Goal: Task Accomplishment & Management: Manage account settings

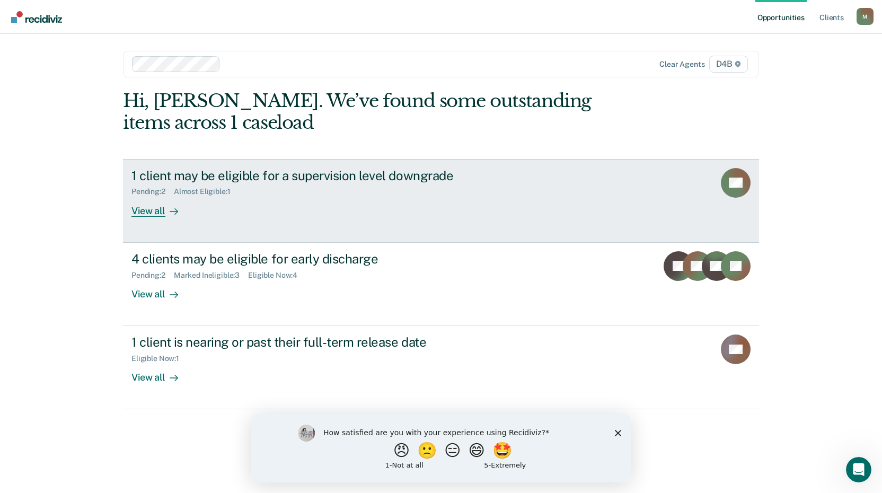
click at [162, 209] on div "View all" at bounding box center [160, 206] width 59 height 21
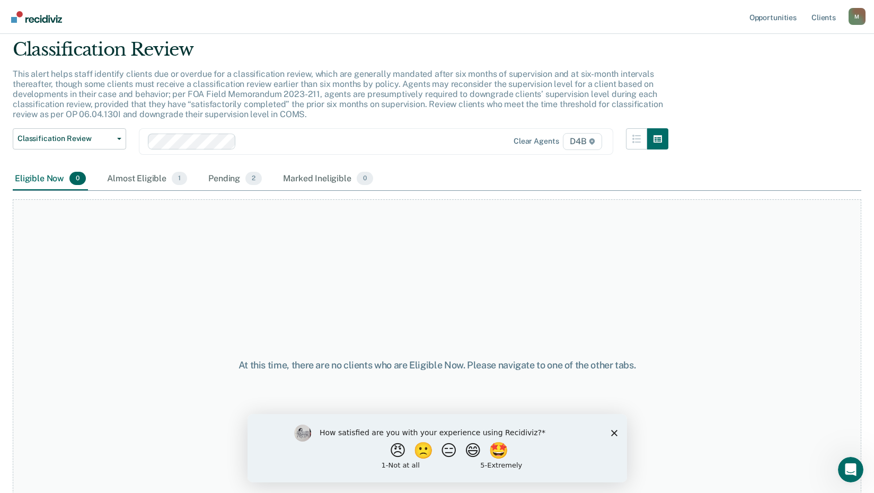
scroll to position [53, 0]
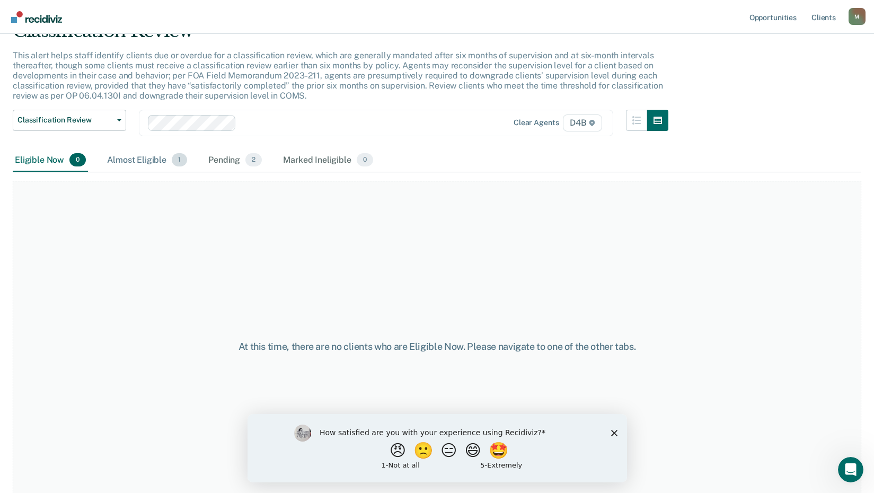
click at [148, 160] on div "Almost Eligible 1" at bounding box center [147, 160] width 84 height 23
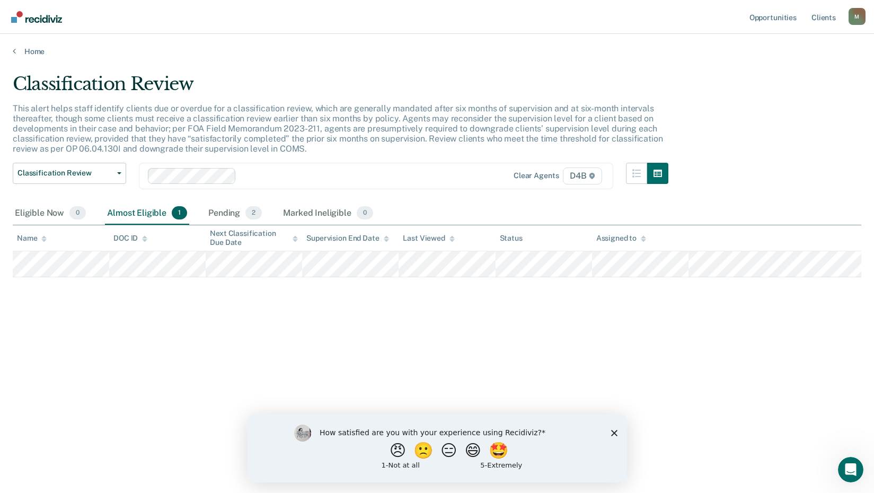
scroll to position [0, 0]
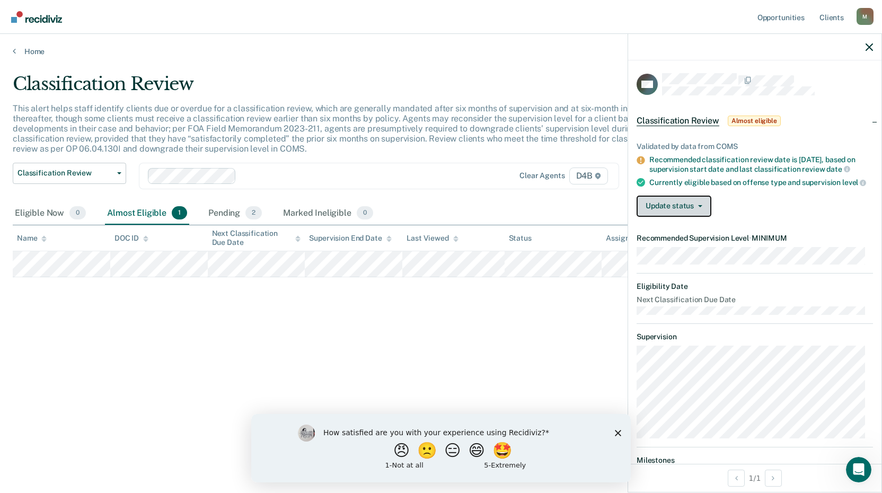
click at [666, 215] on button "Update status" at bounding box center [673, 206] width 75 height 21
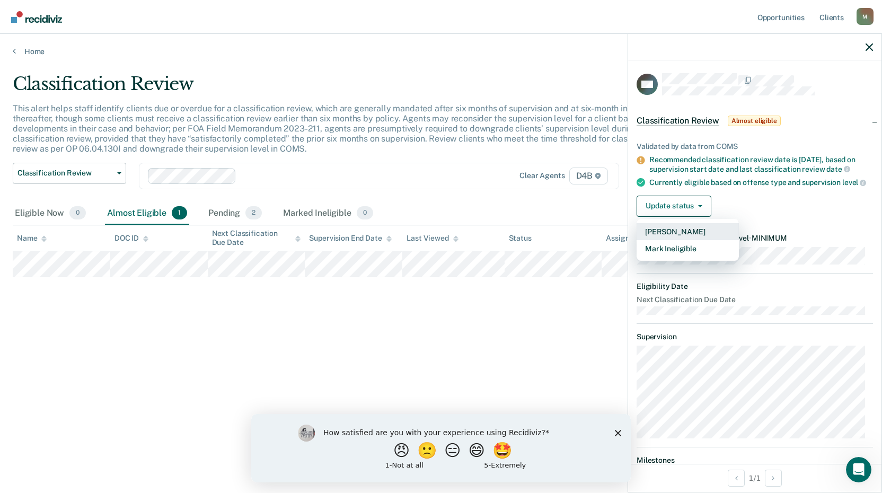
click at [669, 240] on button "[PERSON_NAME]" at bounding box center [687, 231] width 102 height 17
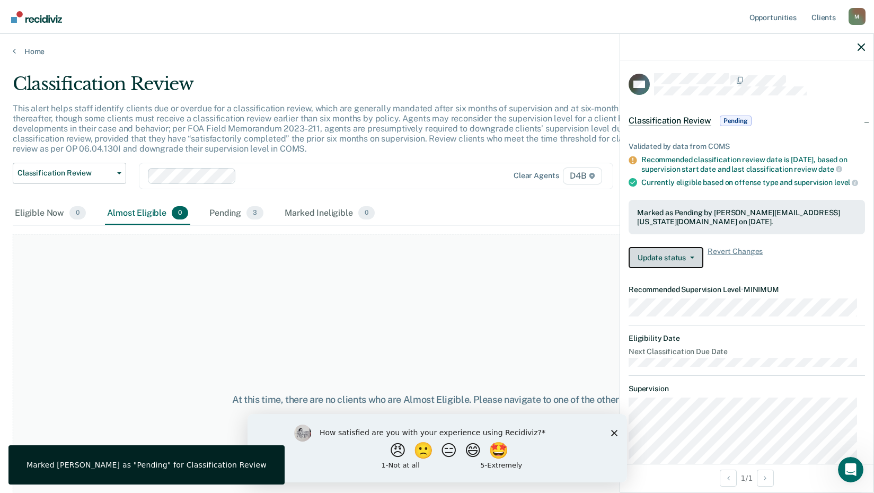
click at [693, 259] on icon "button" at bounding box center [692, 257] width 4 height 2
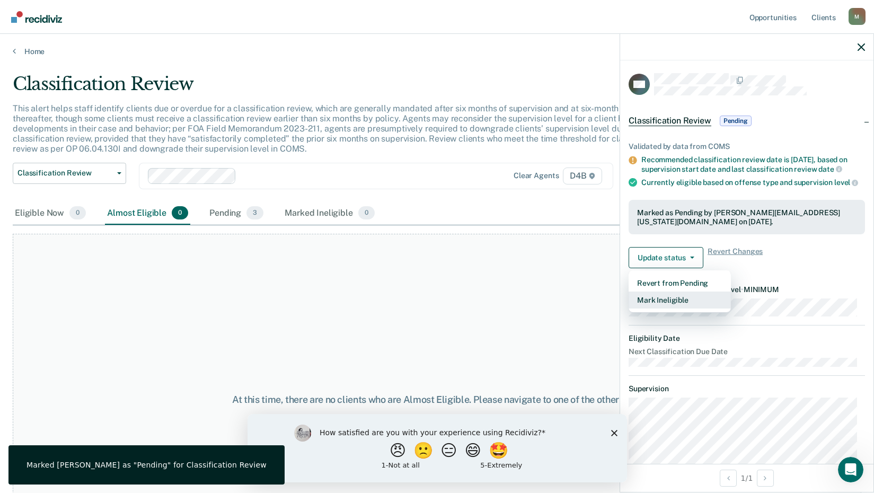
click at [695, 308] on button "Mark Ineligible" at bounding box center [679, 299] width 102 height 17
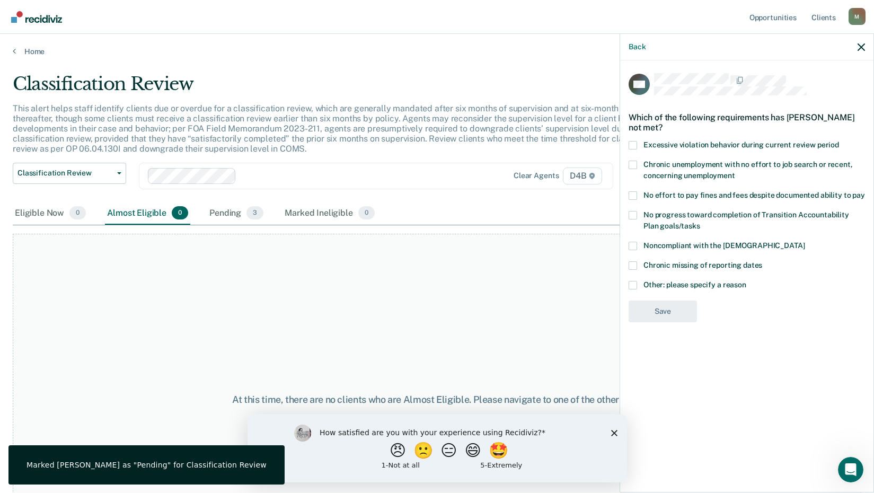
click at [634, 285] on span at bounding box center [632, 285] width 8 height 8
click at [746, 281] on input "Other: please specify a reason" at bounding box center [746, 281] width 0 height 0
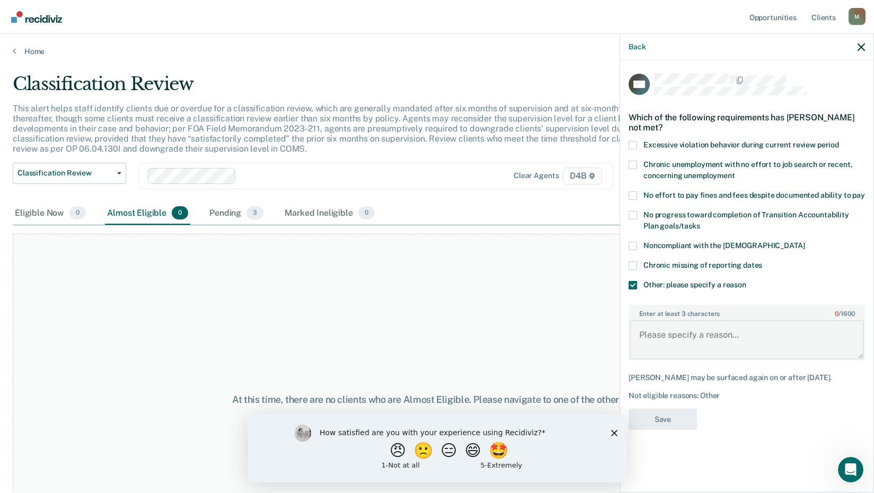
click at [669, 343] on textarea "Enter at least 3 characters 0 / 1600" at bounding box center [746, 339] width 234 height 39
paste textarea "Non-VFO - Medium, VFO - Low"
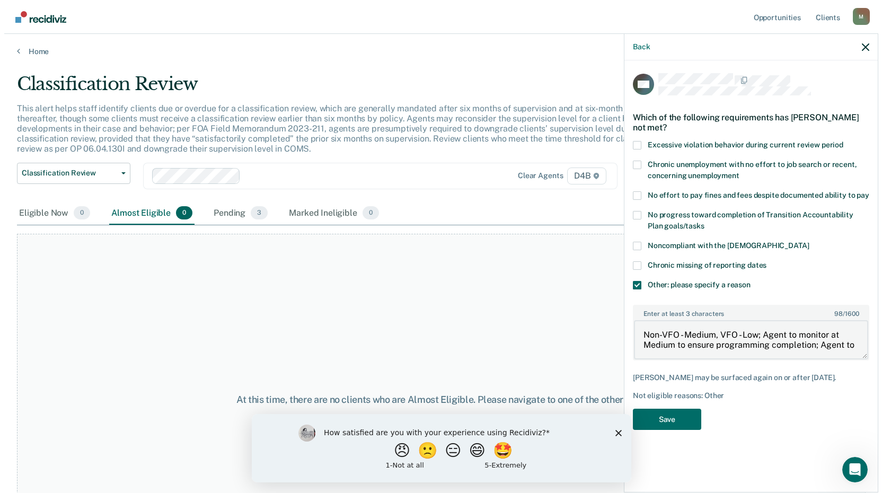
scroll to position [2, 0]
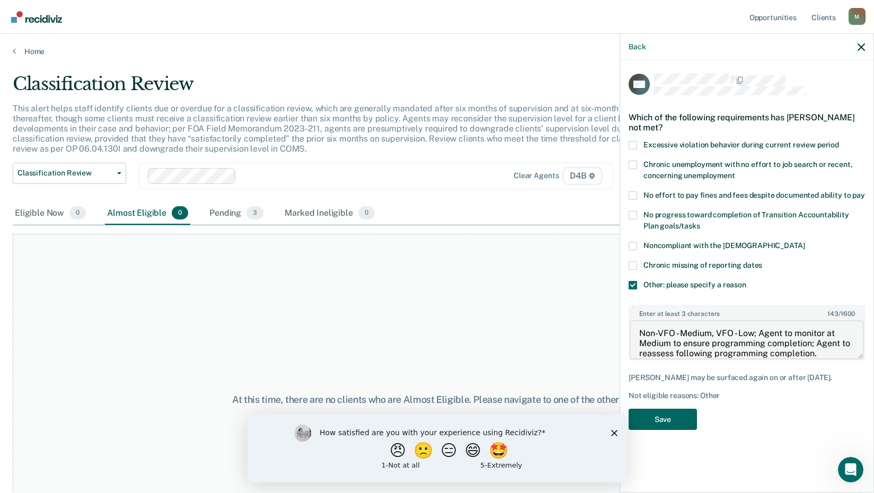
type textarea "Non-VFO - Medium, VFO - Low; Agent to monitor at Medium to ensure programming c…"
click at [673, 420] on button "Save" at bounding box center [662, 420] width 68 height 22
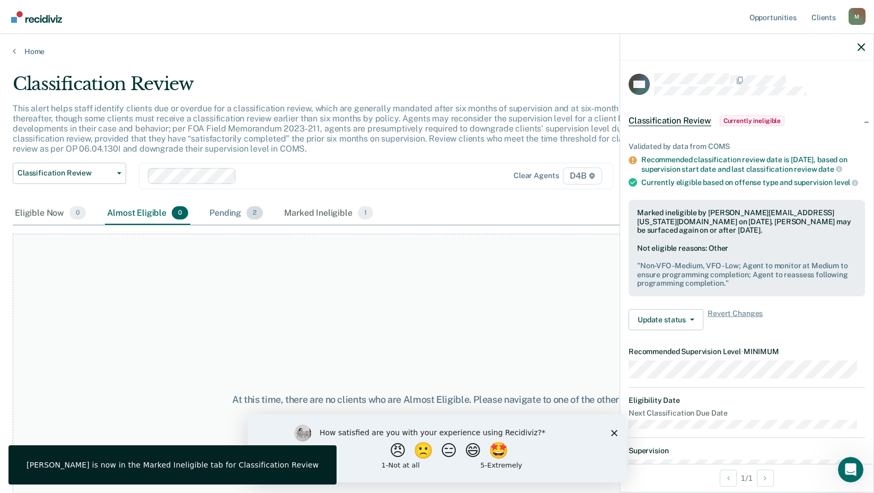
click at [220, 216] on div "Pending 2" at bounding box center [236, 213] width 58 height 23
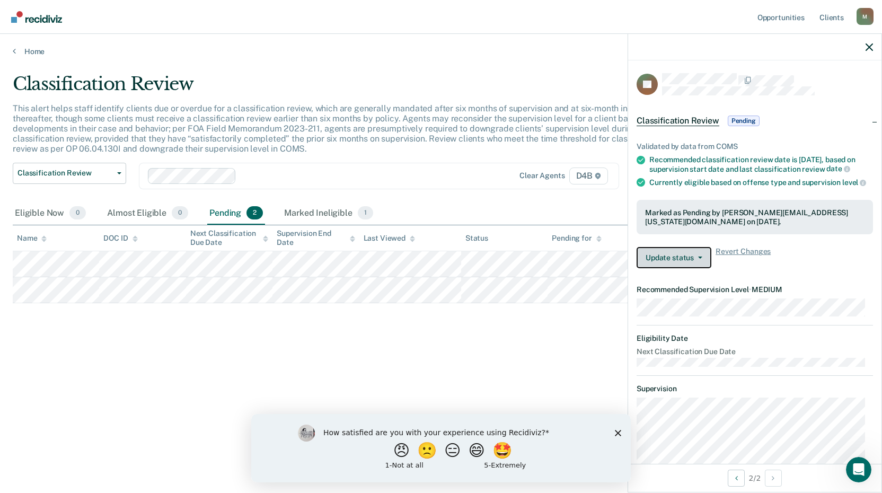
click at [699, 268] on button "Update status" at bounding box center [673, 257] width 75 height 21
click at [779, 277] on div "Validated by data from COMS Recommended classification review date is [DATE], b…" at bounding box center [754, 201] width 253 height 152
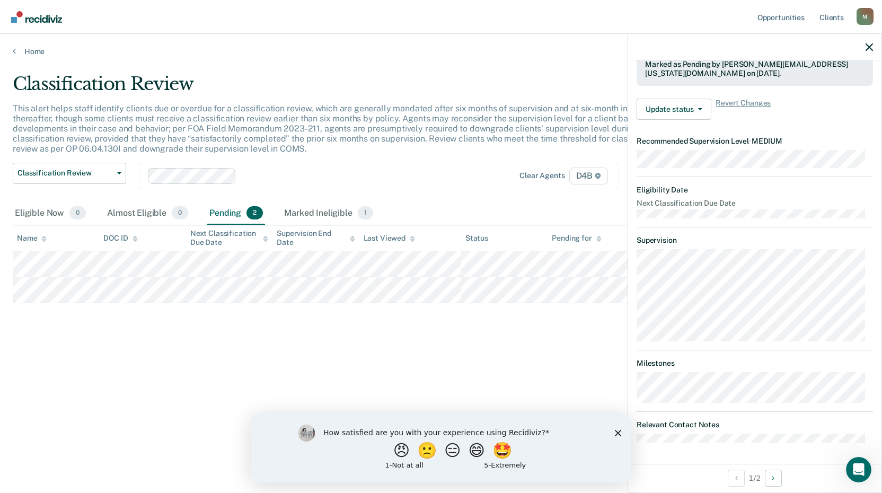
scroll to position [0, 0]
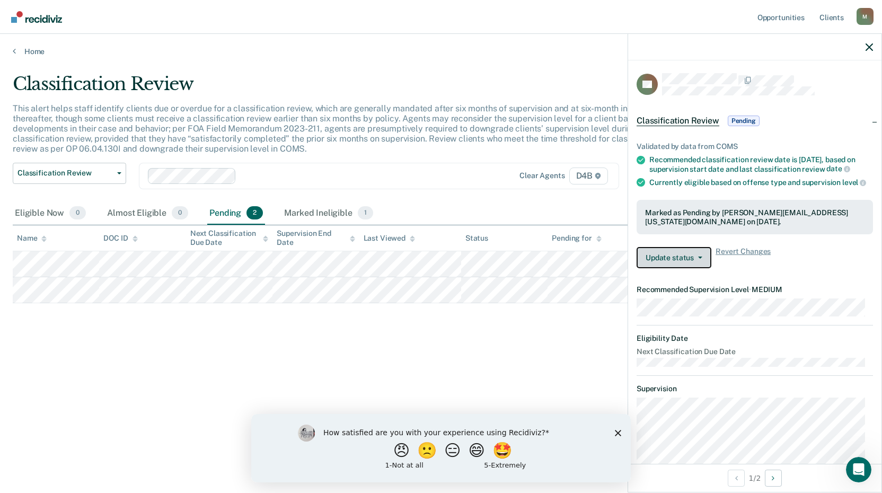
click at [700, 268] on button "Update status" at bounding box center [673, 257] width 75 height 21
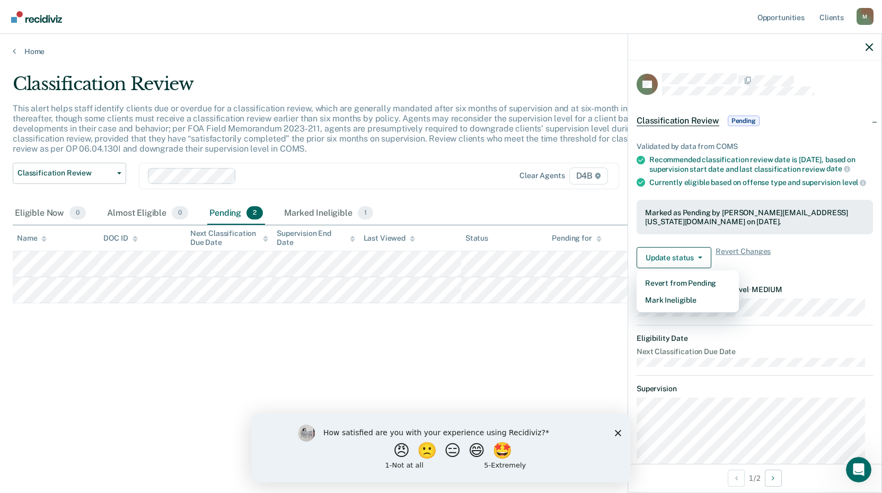
click at [790, 268] on div "Update status Revert from Pending Mark Ineligible Revert Changes" at bounding box center [754, 257] width 236 height 21
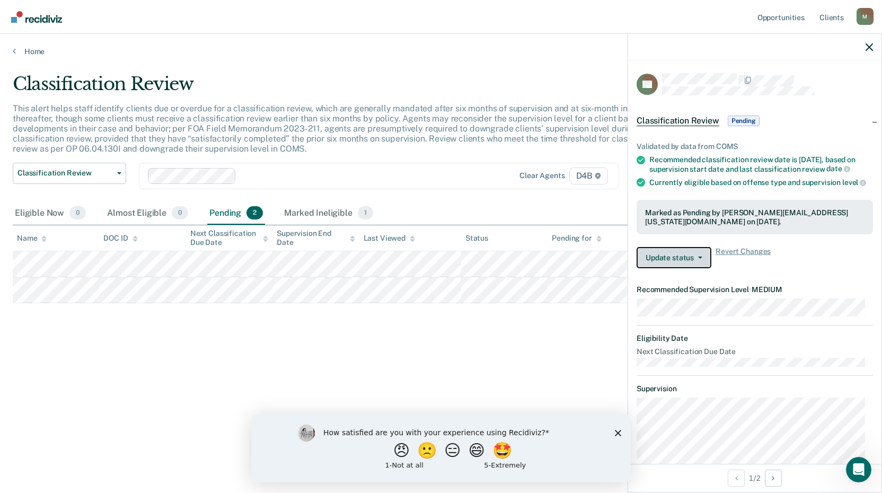
click at [678, 260] on button "Update status" at bounding box center [673, 257] width 75 height 21
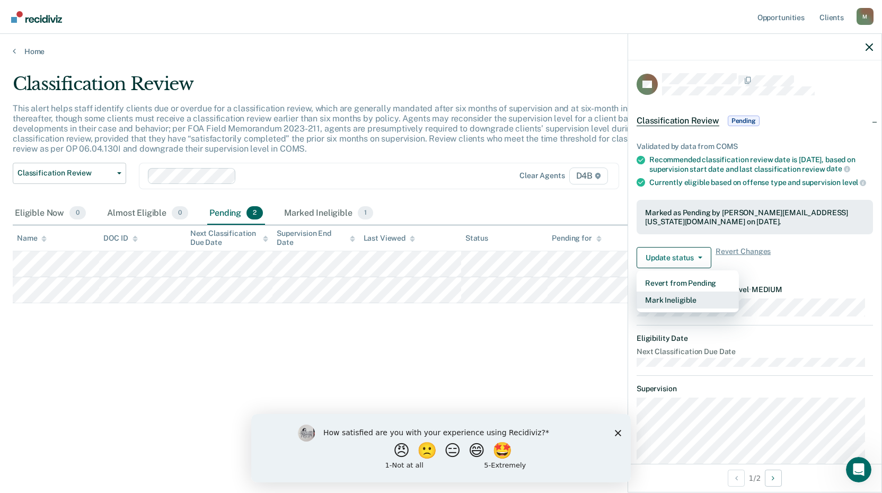
click at [669, 305] on button "Mark Ineligible" at bounding box center [687, 299] width 102 height 17
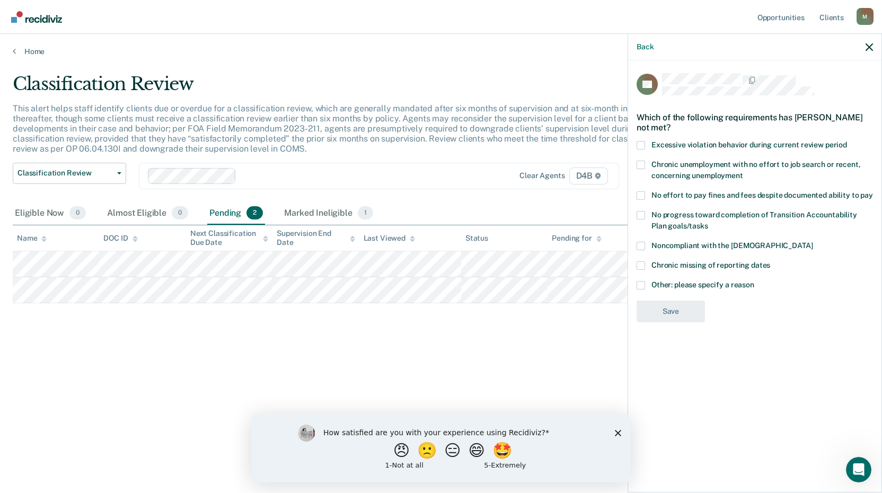
click at [637, 282] on span at bounding box center [640, 285] width 8 height 8
click at [754, 281] on input "Other: please specify a reason" at bounding box center [754, 281] width 0 height 0
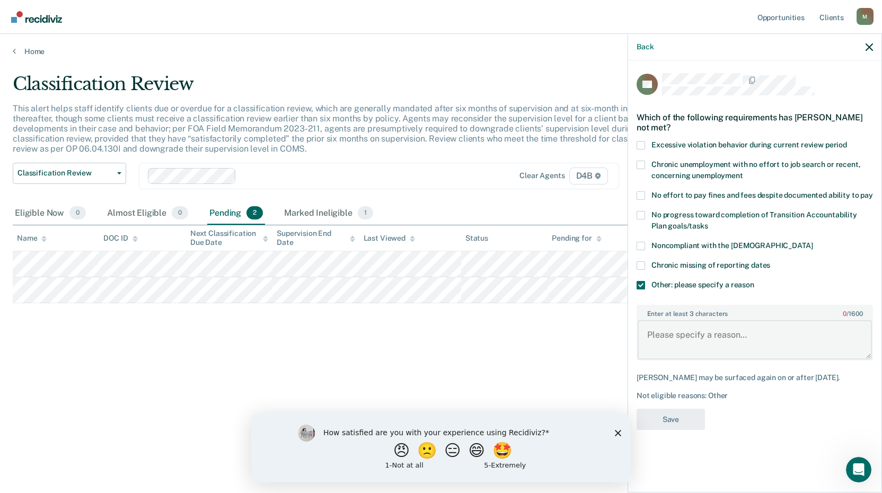
click at [663, 330] on textarea "Enter at least 3 characters 0 / 1600" at bounding box center [754, 339] width 234 height 39
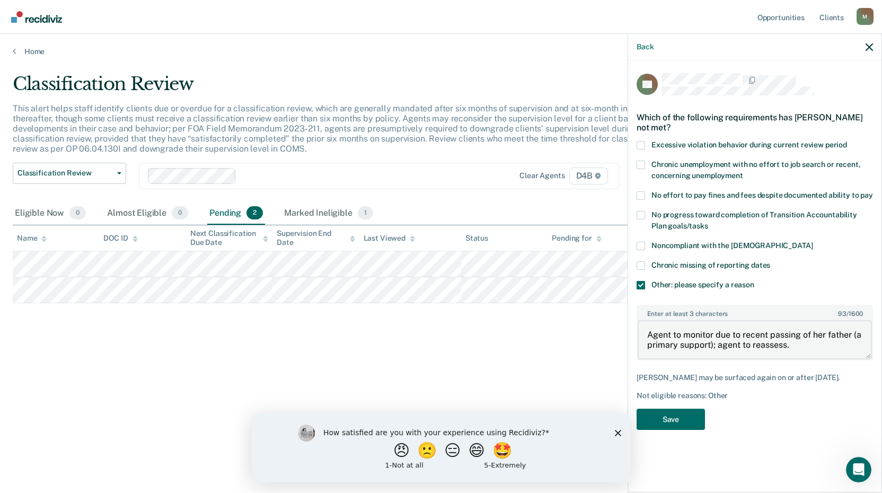
type textarea "Agent to monitor due to recent passing of her father (a primary support); agent…"
click at [664, 421] on button "Save" at bounding box center [670, 420] width 68 height 22
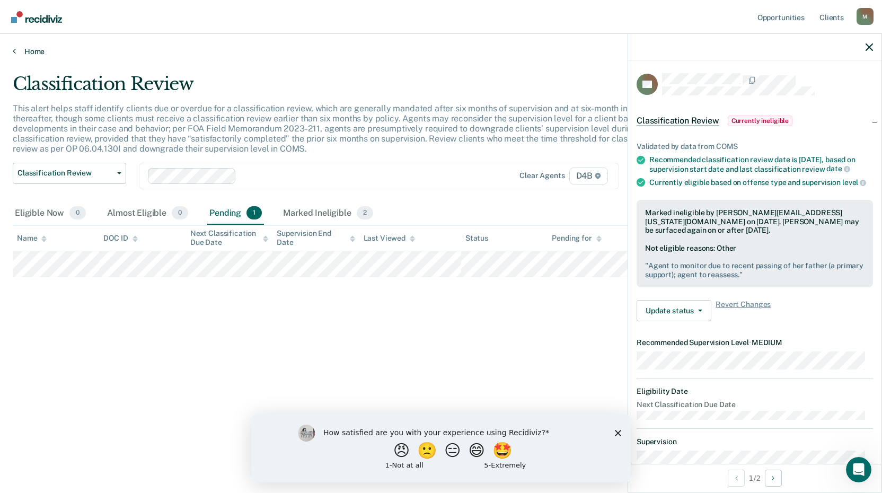
click at [38, 50] on link "Home" at bounding box center [441, 52] width 856 height 10
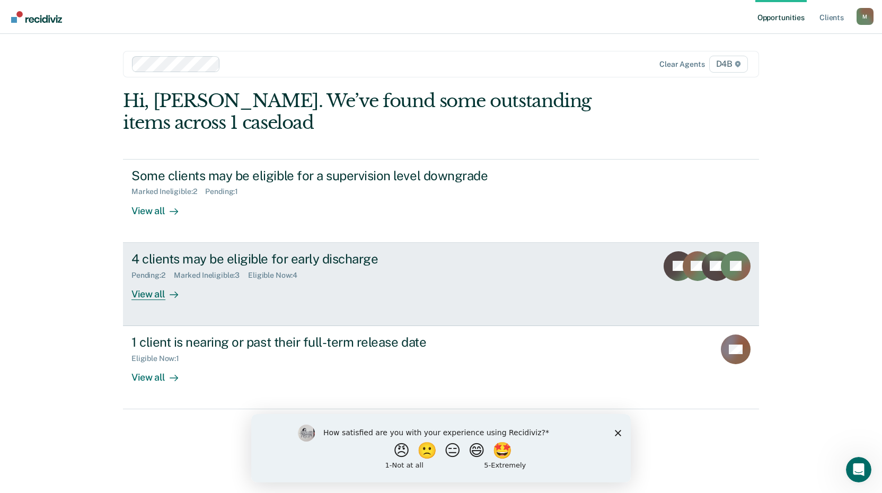
click at [316, 262] on div "4 clients may be eligible for early discharge" at bounding box center [317, 258] width 372 height 15
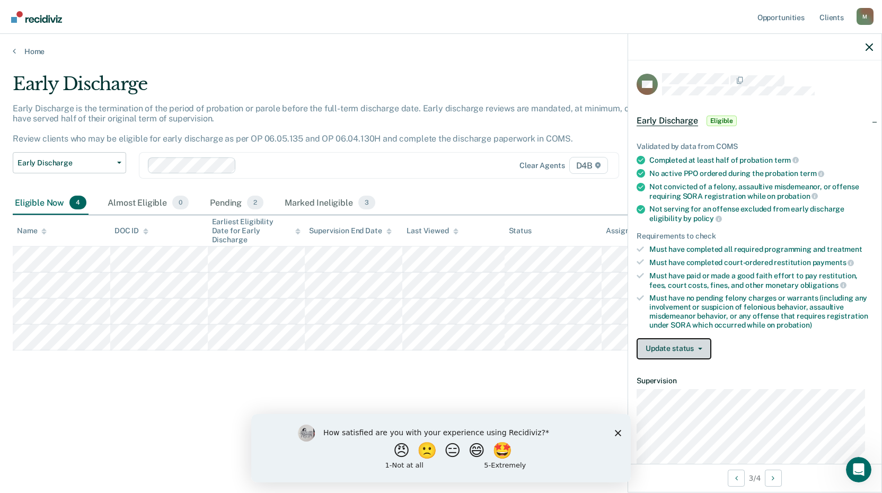
click at [655, 344] on button "Update status" at bounding box center [673, 348] width 75 height 21
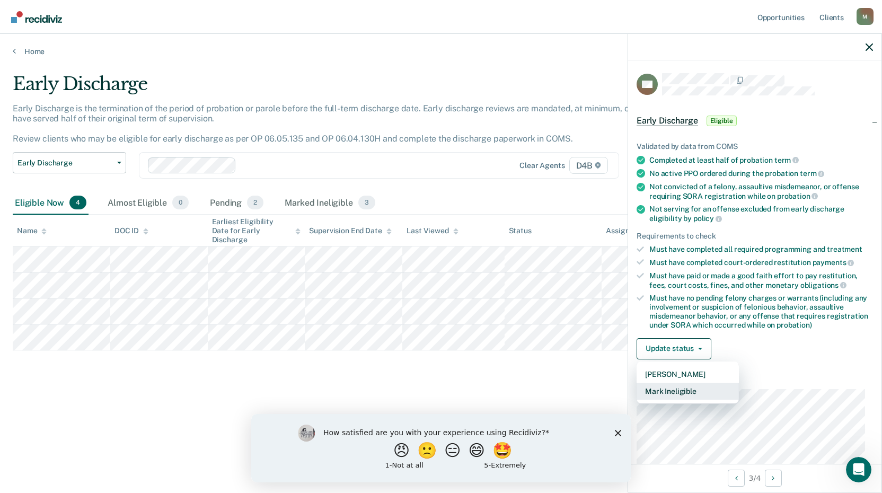
click at [672, 388] on button "Mark Ineligible" at bounding box center [687, 391] width 102 height 17
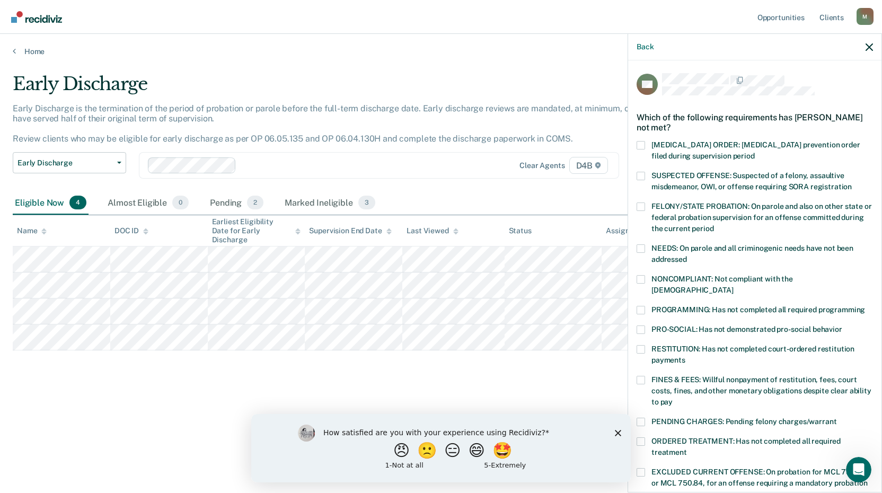
click at [633, 276] on div "AW Which of the following requirements has [PERSON_NAME] not met? [MEDICAL_DATA…" at bounding box center [754, 275] width 253 height 430
click at [640, 279] on span at bounding box center [640, 279] width 8 height 8
click at [733, 286] on input "NONCOMPLIANT: Not compliant with the [DEMOGRAPHIC_DATA]" at bounding box center [733, 286] width 0 height 0
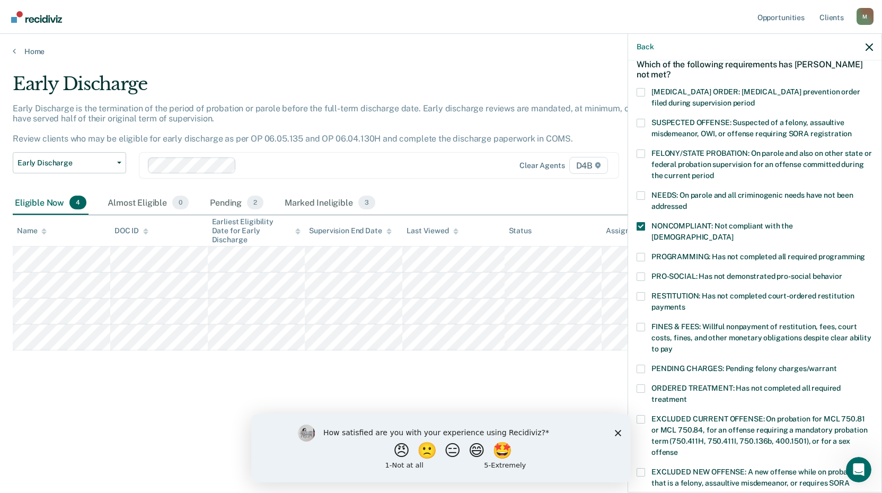
click at [643, 384] on span at bounding box center [640, 388] width 8 height 8
click at [687, 395] on input "ORDERED TREATMENT: Has not completed all required treatment" at bounding box center [687, 395] width 0 height 0
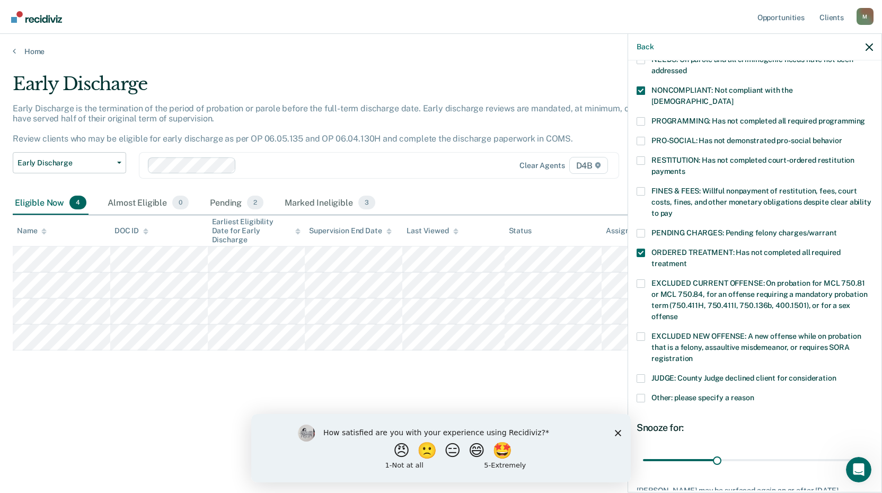
scroll to position [212, 0]
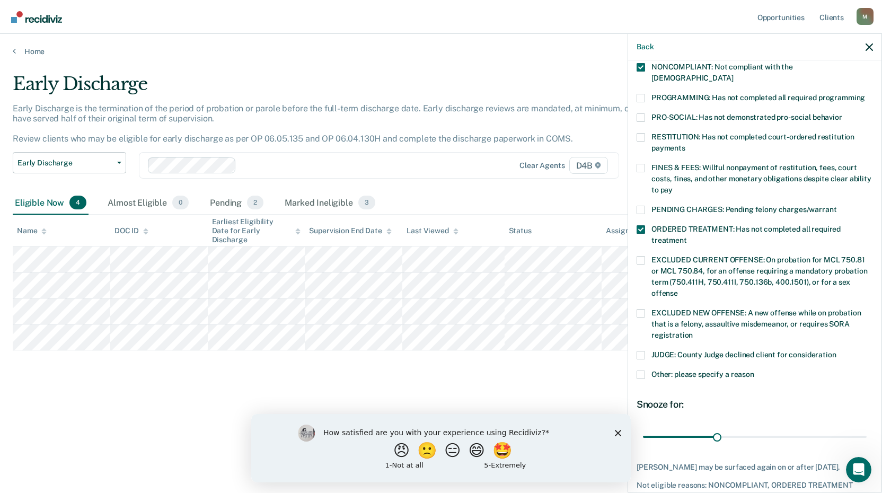
click at [638, 370] on span at bounding box center [640, 374] width 8 height 8
click at [754, 370] on input "Other: please specify a reason" at bounding box center [754, 370] width 0 height 0
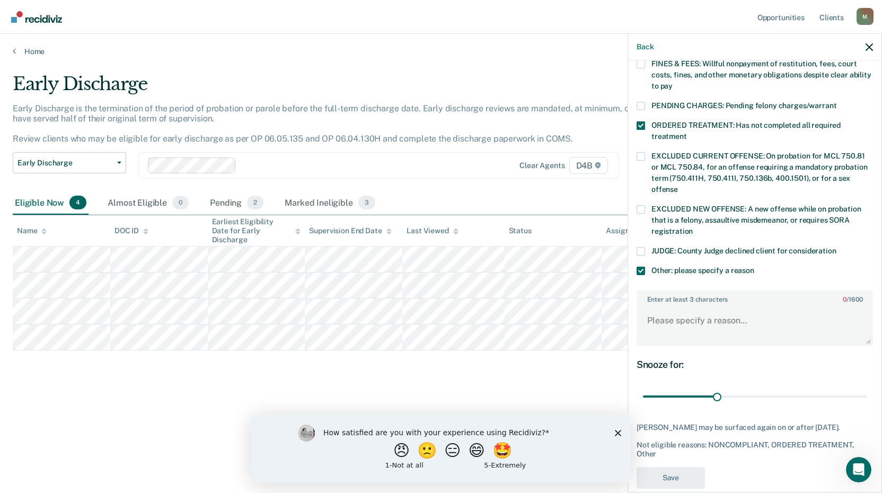
scroll to position [318, 0]
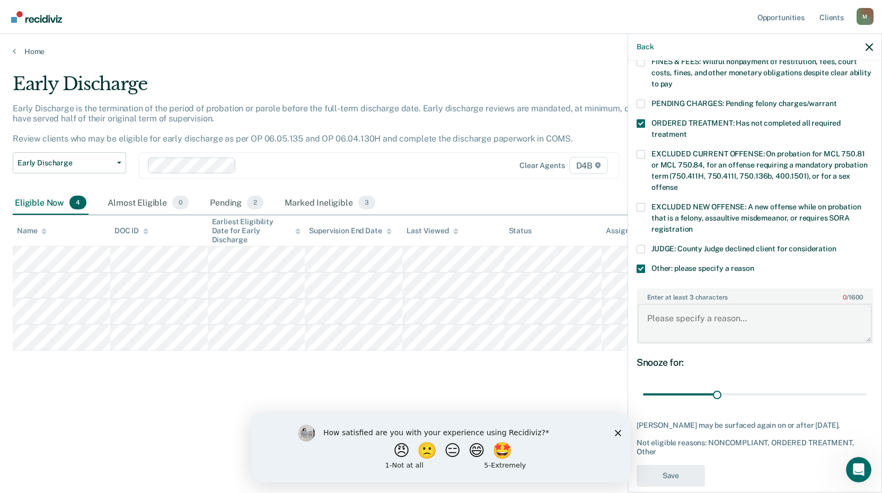
click at [684, 306] on textarea "Enter at least 3 characters 0 / 1600" at bounding box center [754, 323] width 234 height 39
drag, startPoint x: 716, startPoint y: 383, endPoint x: 885, endPoint y: 369, distance: 169.6
type input "90"
click at [866, 385] on input "range" at bounding box center [755, 394] width 224 height 19
click at [777, 310] on textarea "Enter at least 3 characters 0 / 1600" at bounding box center [754, 323] width 234 height 39
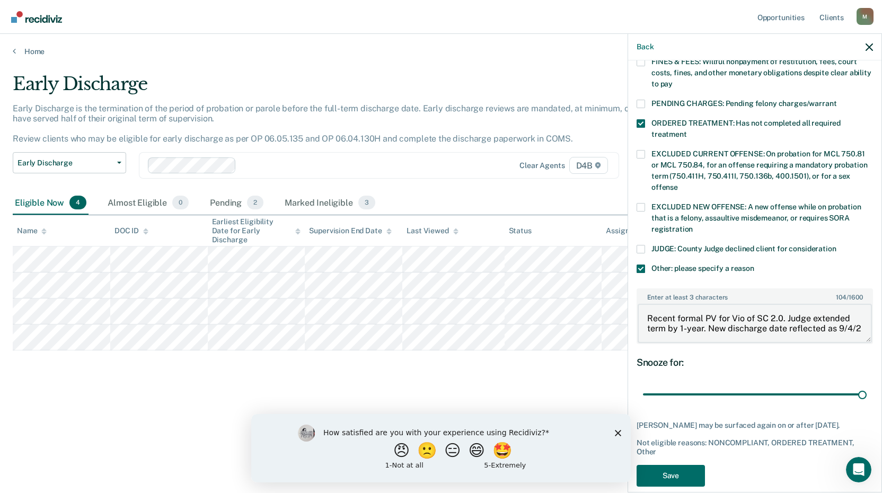
scroll to position [2, 0]
click at [196, 417] on div "Early Discharge Early Discharge is the termination of the period of probation o…" at bounding box center [441, 260] width 856 height 374
drag, startPoint x: 707, startPoint y: 323, endPoint x: 720, endPoint y: 331, distance: 15.4
click at [708, 324] on textarea "Recent formal PV for Vio of SC 2.0. Judge extended term by 1-year. New discharg…" at bounding box center [754, 323] width 234 height 39
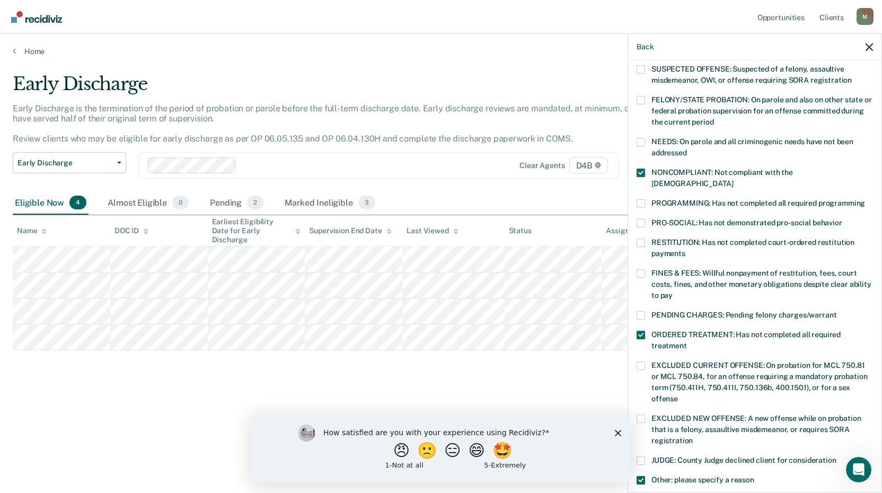
scroll to position [106, 0]
click at [644, 200] on span at bounding box center [640, 204] width 8 height 8
click at [865, 200] on input "PROGRAMMING: Has not completed all required programming" at bounding box center [865, 200] width 0 height 0
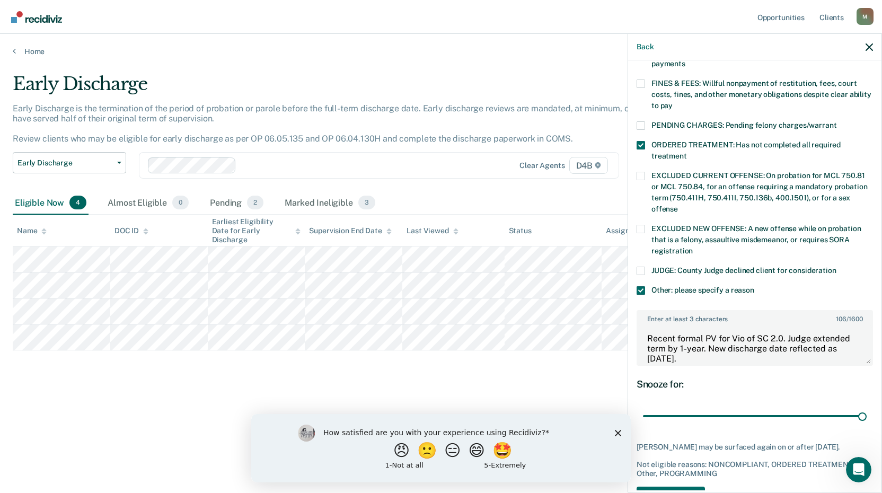
scroll to position [330, 0]
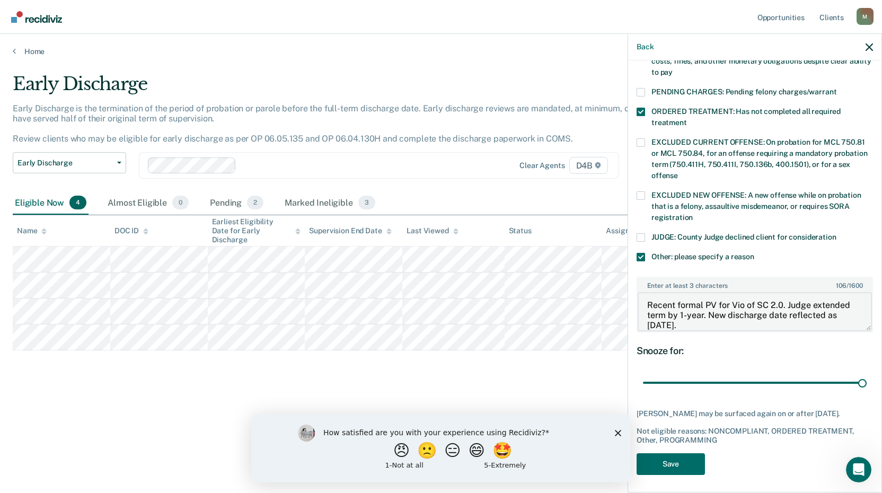
click at [756, 315] on textarea "Recent formal PV for Vio of SC 2.0. Judge extended term by 1-year. New discharg…" at bounding box center [754, 311] width 234 height 39
click at [746, 300] on textarea "Recent formal PV for Vio of SC 2.0. Judge extended term by 1-year. New discharg…" at bounding box center [754, 311] width 234 height 39
click at [755, 309] on textarea "Recent formal PV for Vio of SC 2.0. Judge extended term by 1-year. New discharg…" at bounding box center [754, 311] width 234 height 39
click at [783, 292] on textarea "Recent formal PV for Vio of SC 2.0. Judge extended term by 1-year. New discharg…" at bounding box center [754, 311] width 234 height 39
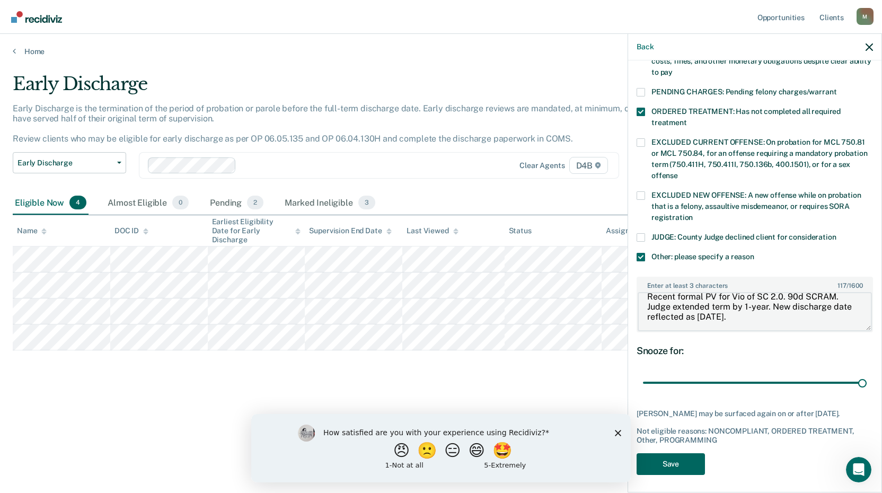
type textarea "Recent formal PV for Vio of SC 2.0. 90d SCRAM. Judge extended term by 1-year. N…"
click at [673, 453] on button "Save" at bounding box center [670, 464] width 68 height 22
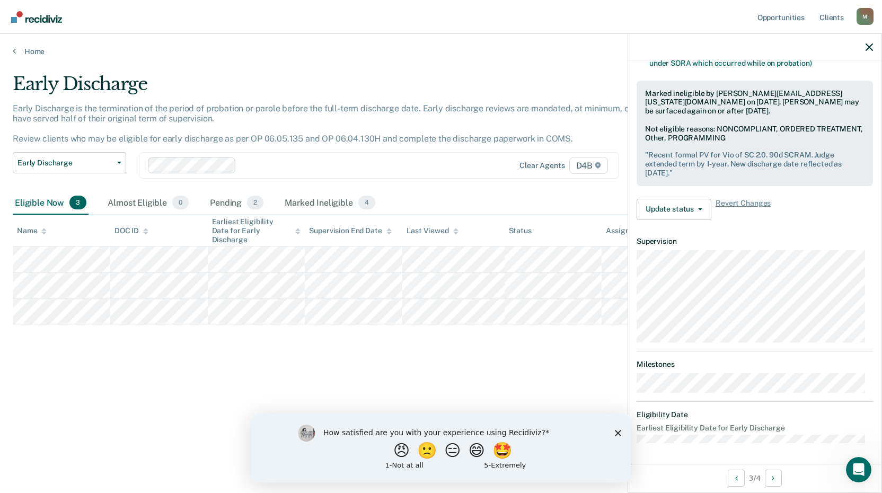
scroll to position [139, 0]
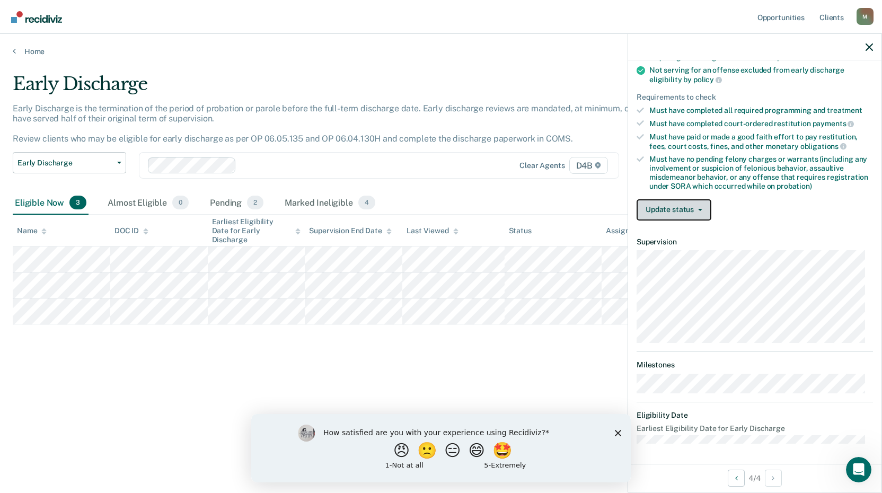
click at [673, 209] on button "Update status" at bounding box center [673, 209] width 75 height 21
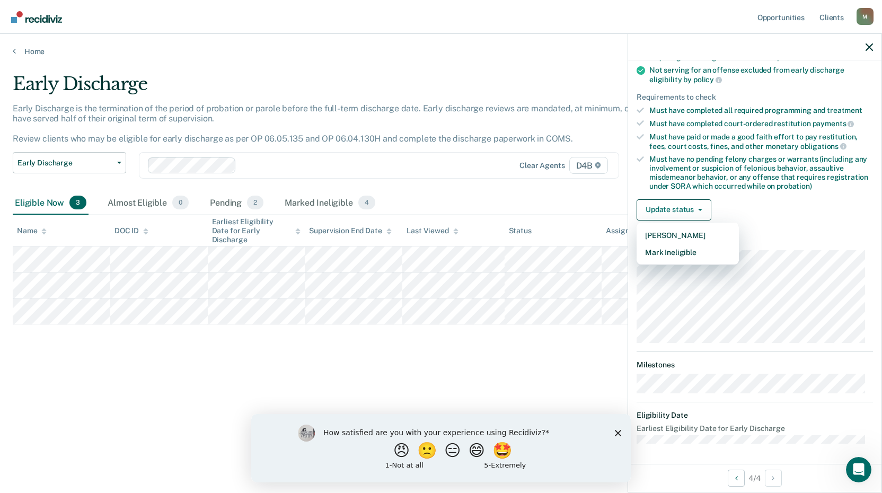
click at [477, 392] on div "Early Discharge Early Discharge is the termination of the period of probation o…" at bounding box center [441, 243] width 856 height 340
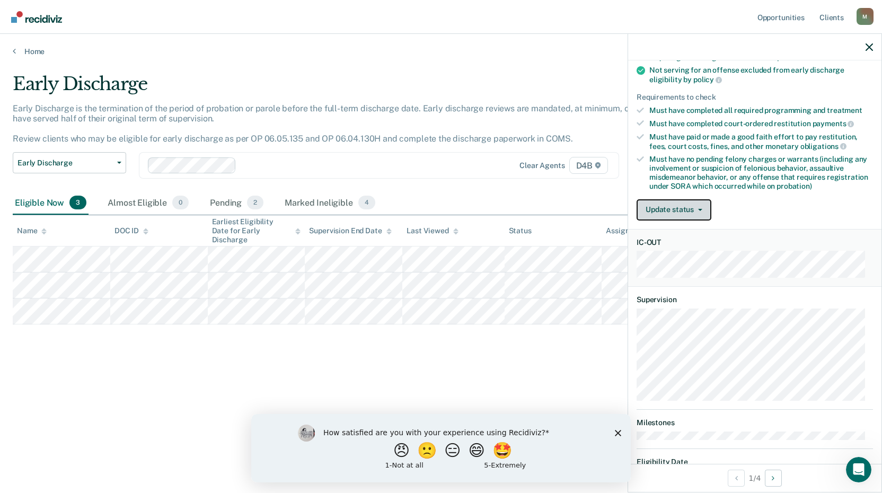
click at [672, 204] on button "Update status" at bounding box center [673, 209] width 75 height 21
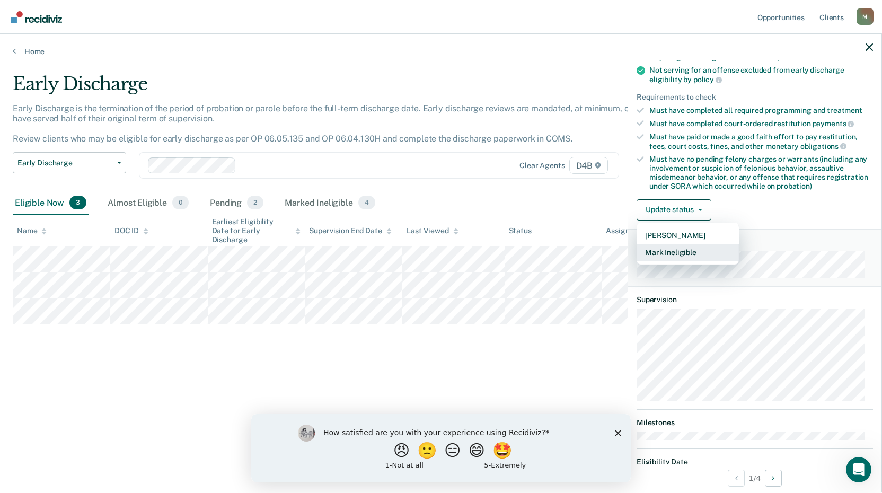
click at [672, 247] on button "Mark Ineligible" at bounding box center [687, 252] width 102 height 17
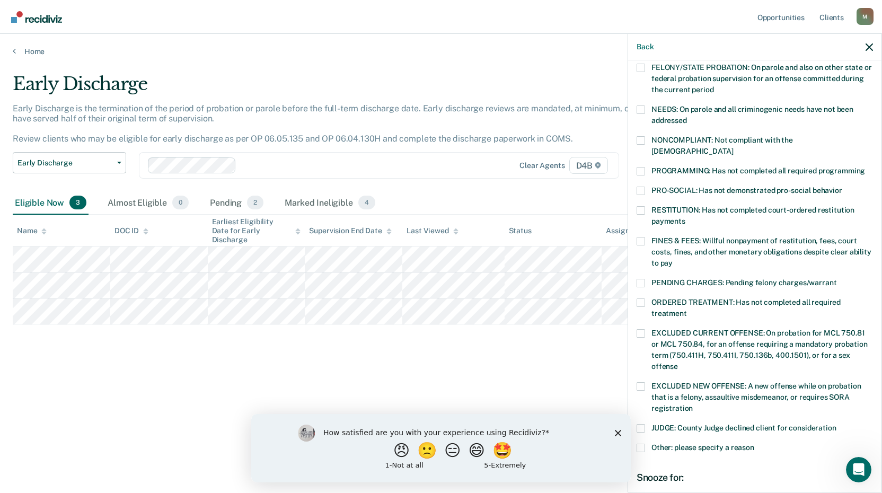
click at [638, 237] on span at bounding box center [640, 241] width 8 height 8
click at [672, 259] on input "FINES & FEES: Willful nonpayment of restitution, fees, court costs, fines, and …" at bounding box center [672, 259] width 0 height 0
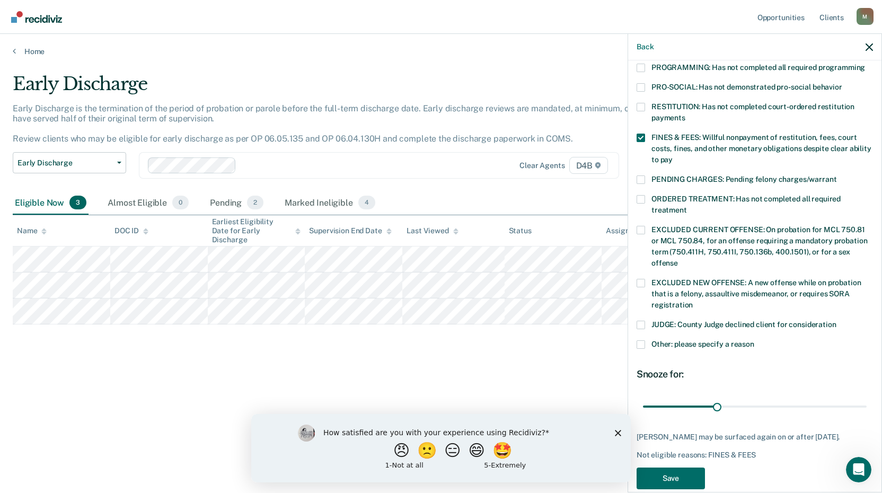
scroll to position [257, 0]
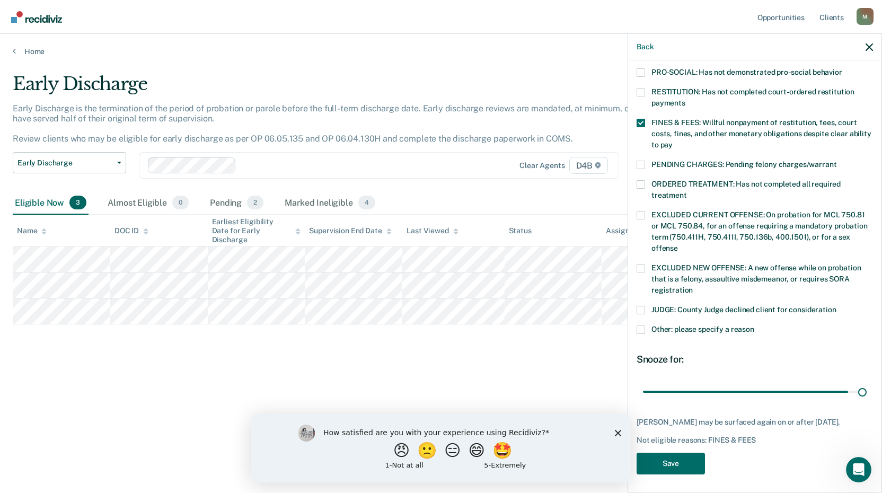
drag, startPoint x: 713, startPoint y: 380, endPoint x: 871, endPoint y: 380, distance: 157.9
type input "90"
click at [866, 382] on input "range" at bounding box center [755, 391] width 224 height 19
click at [661, 460] on button "Save" at bounding box center [670, 464] width 68 height 22
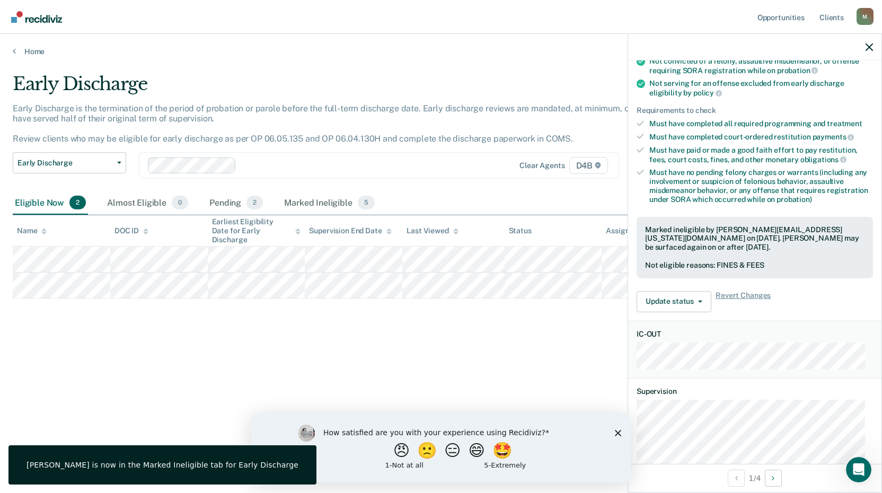
scroll to position [52, 0]
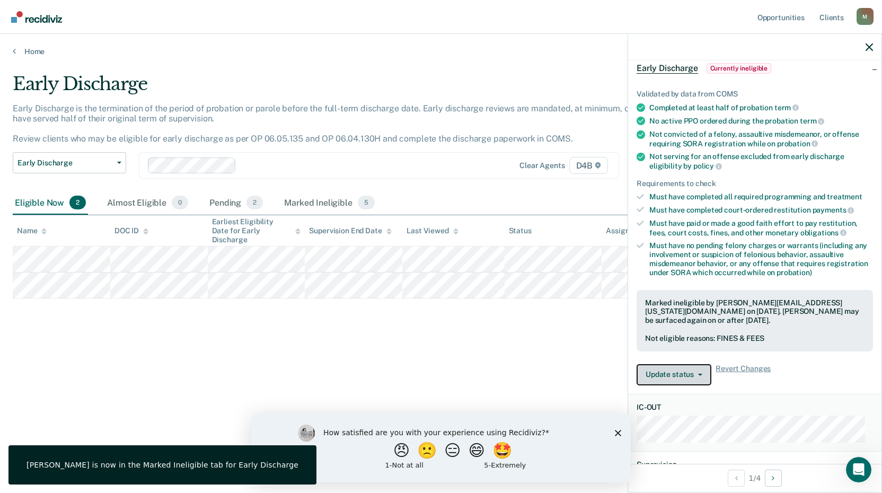
click at [691, 373] on button "Update status" at bounding box center [673, 374] width 75 height 21
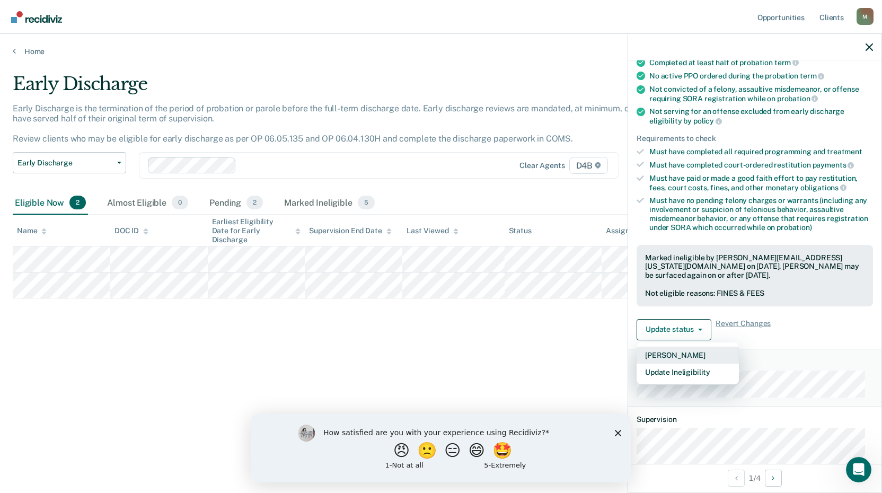
scroll to position [106, 0]
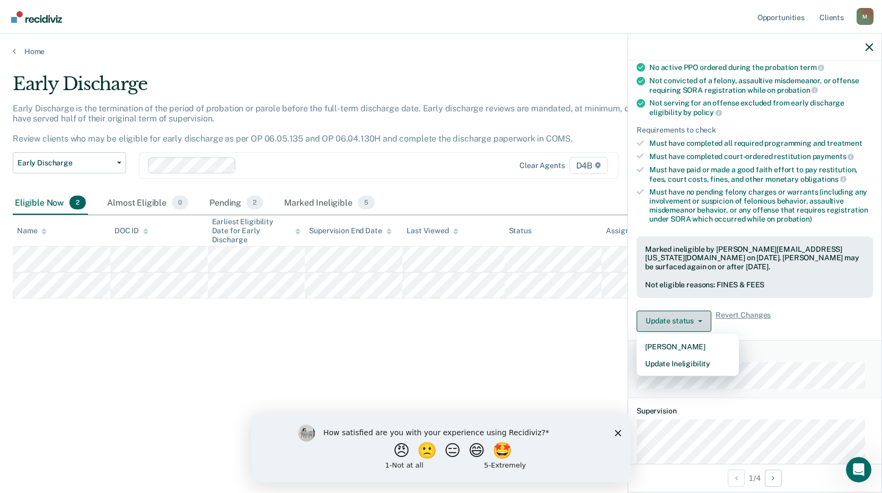
click at [686, 320] on button "Update status" at bounding box center [673, 321] width 75 height 21
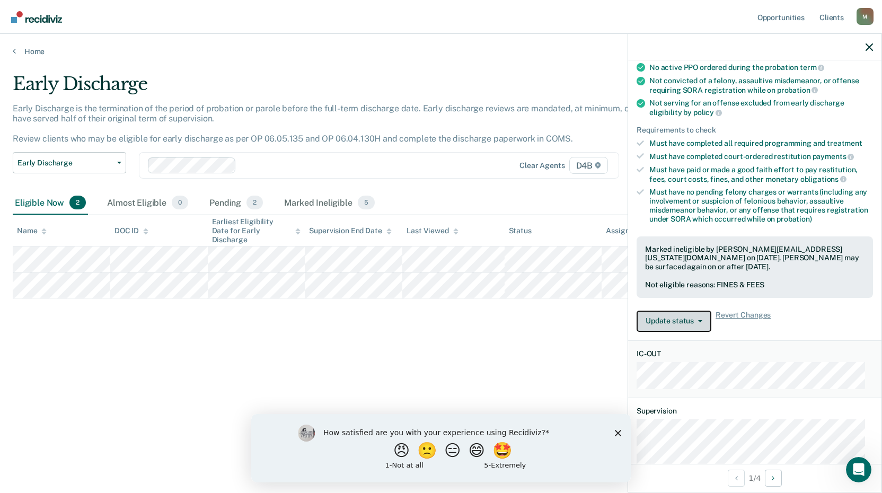
click at [686, 320] on button "Update status" at bounding box center [673, 321] width 75 height 21
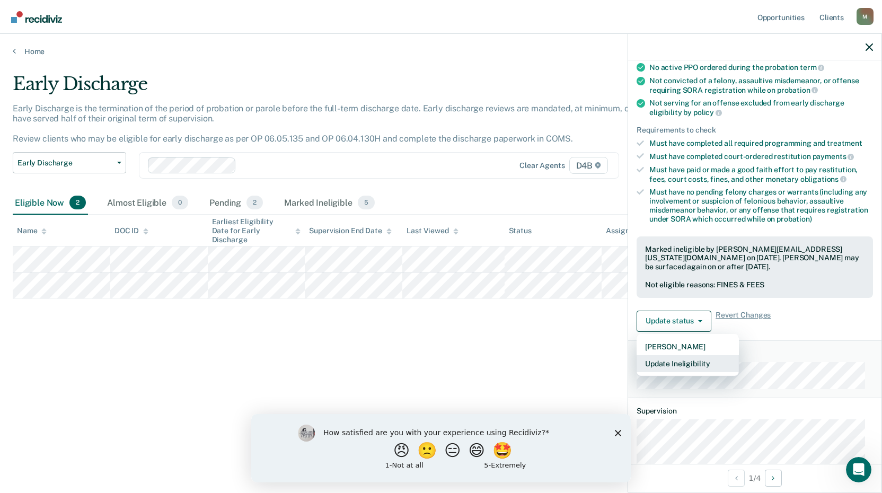
click at [679, 369] on button "Update Ineligibility" at bounding box center [687, 363] width 102 height 17
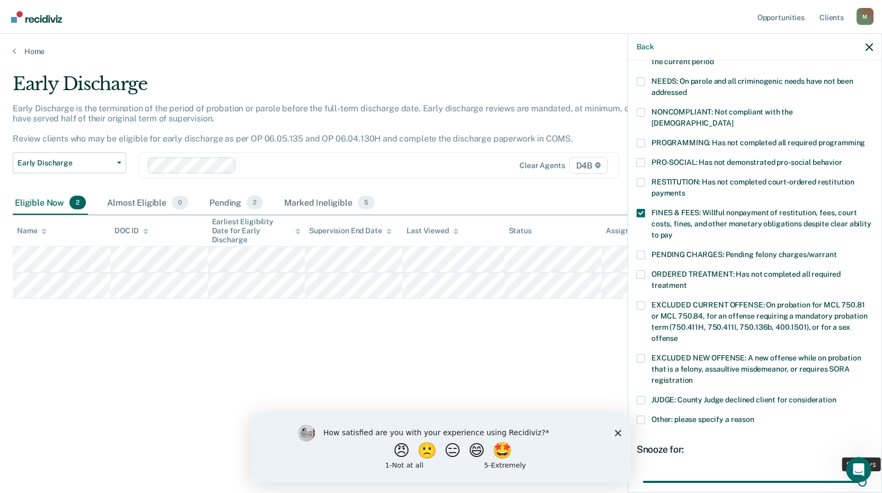
scroll to position [257, 0]
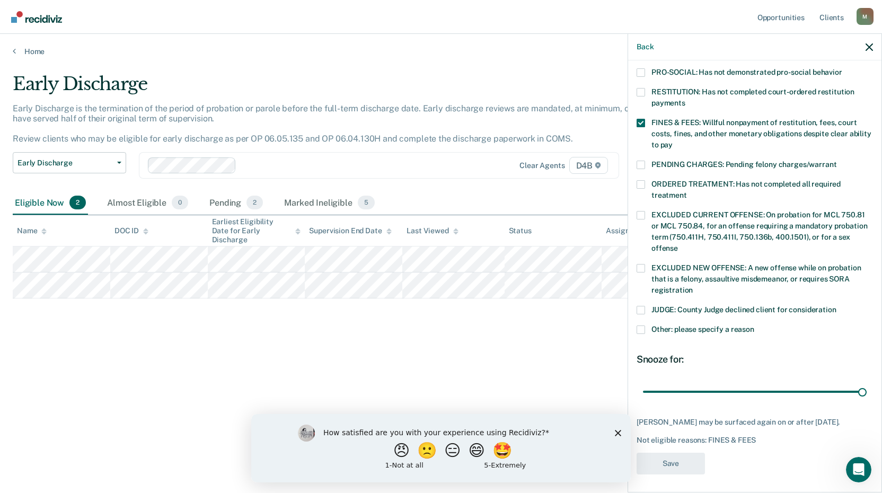
click at [639, 325] on span at bounding box center [640, 329] width 8 height 8
click at [754, 325] on input "Other: please specify a reason" at bounding box center [754, 325] width 0 height 0
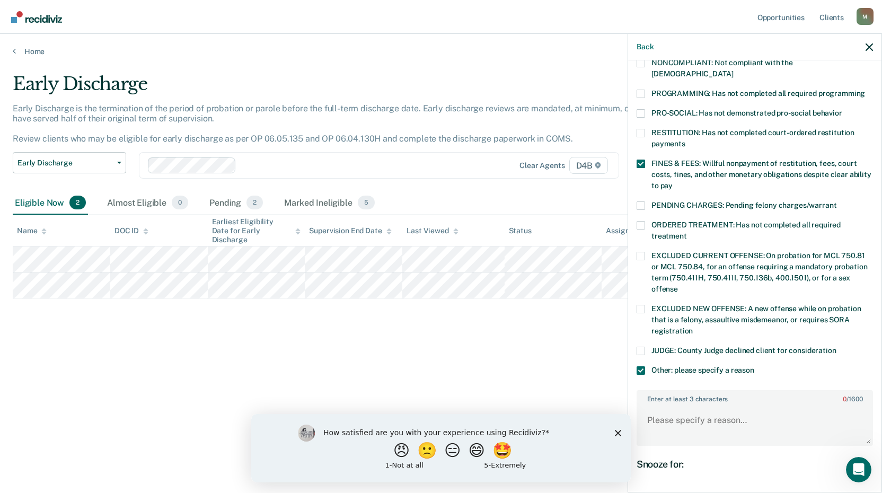
scroll to position [215, 0]
click at [642, 161] on label "FINES & FEES: Willful nonpayment of restitution, fees, court costs, fines, and …" at bounding box center [754, 177] width 236 height 33
click at [672, 183] on input "FINES & FEES: Willful nonpayment of restitution, fees, court costs, fines, and …" at bounding box center [672, 183] width 0 height 0
click at [699, 407] on textarea "Enter at least 3 characters 0 / 1600" at bounding box center [754, 425] width 234 height 39
paste textarea "78,951.35"
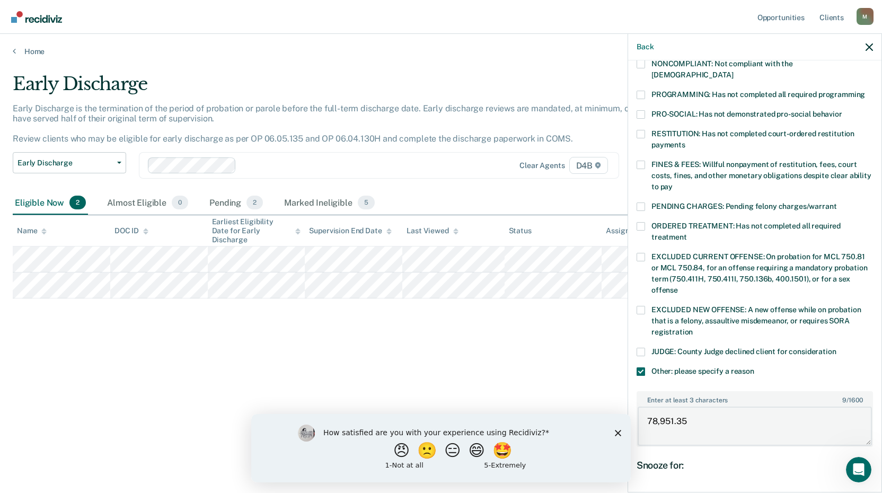
click at [650, 407] on textarea "78,951.35" at bounding box center [754, 425] width 234 height 39
click at [806, 419] on textarea "Substantial amount of child support due/owing. Last check in [DATE] reflected: …" at bounding box center [754, 425] width 234 height 39
click at [647, 407] on textarea "Substantial amount of child support due/owing. Last check in [DATE] reflected: …" at bounding box center [754, 425] width 234 height 39
click at [650, 406] on textarea "Child Support - Failing to Pay. Substantial amount of child support due/owing. …" at bounding box center [754, 425] width 234 height 39
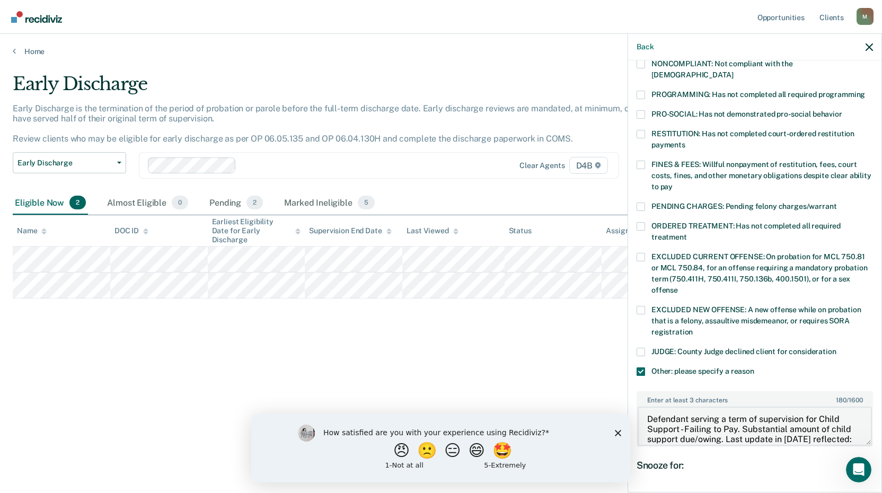
scroll to position [0, 0]
click at [645, 412] on textarea "Defendant serving a term of supervision for Child Support - Failing to Pay. Sub…" at bounding box center [754, 425] width 234 height 39
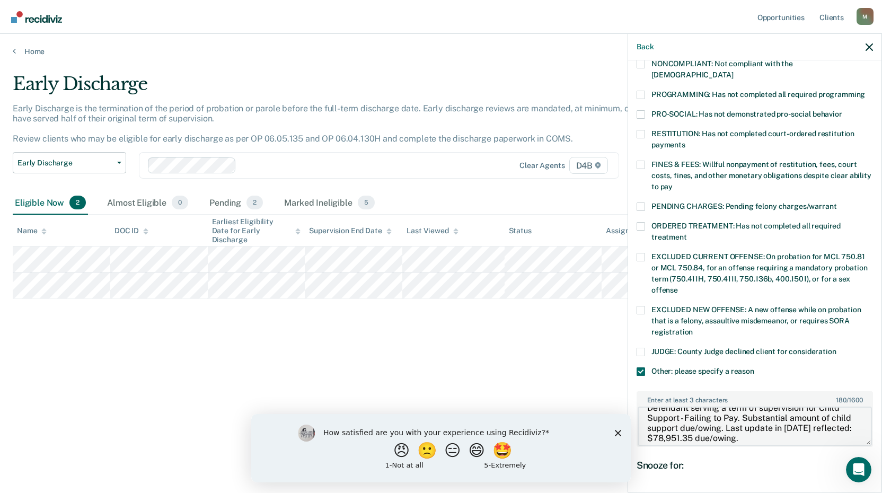
scroll to position [20, 0]
click at [790, 411] on textarea "Defendant serving a term of supervision for Child Support - Failing to Pay. Sub…" at bounding box center [754, 425] width 234 height 39
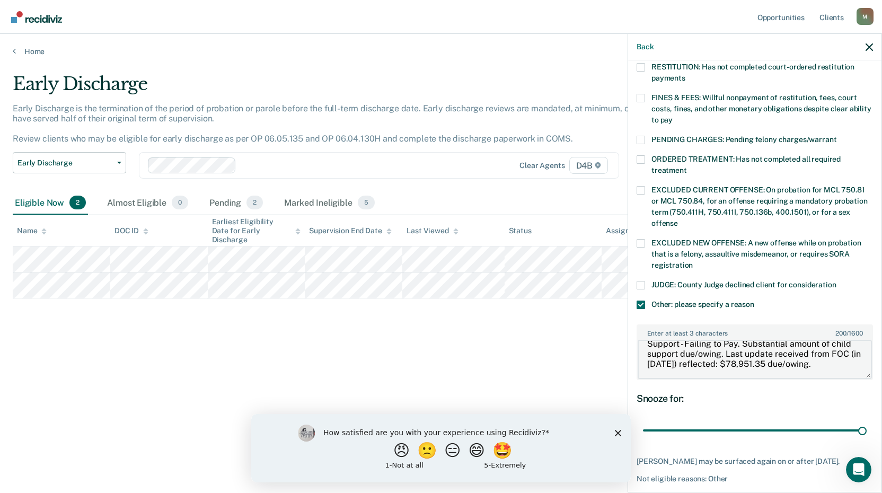
scroll to position [321, 0]
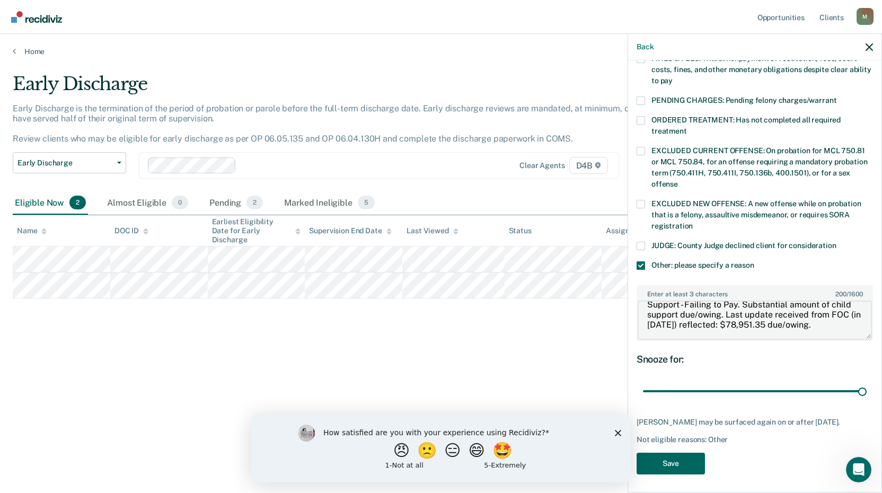
type textarea "Defendant serving a term of supervision for Child Support - Failing to Pay. Sub…"
click at [674, 466] on button "Save" at bounding box center [670, 464] width 68 height 22
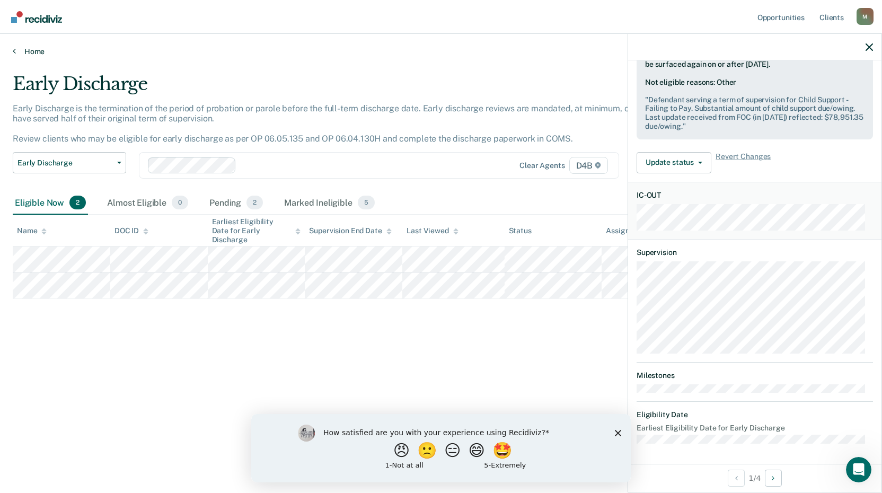
click at [29, 51] on link "Home" at bounding box center [441, 52] width 856 height 10
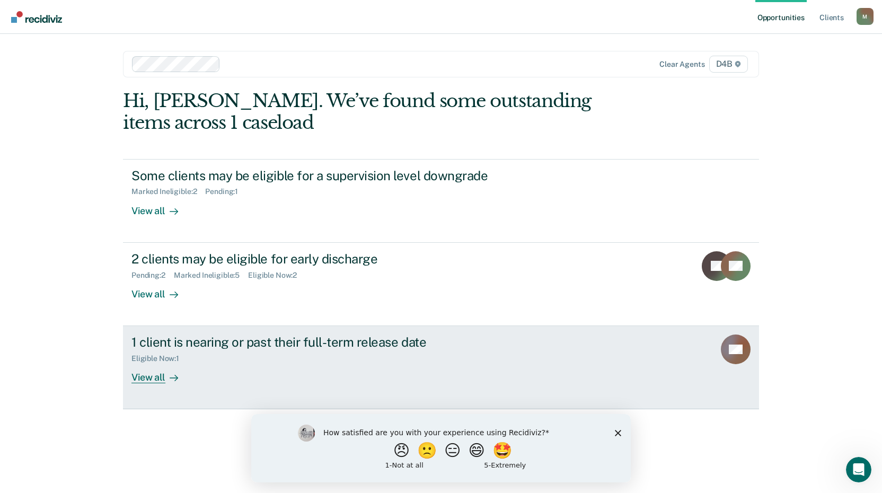
click at [205, 340] on div "1 client is nearing or past their full-term release date" at bounding box center [317, 341] width 372 height 15
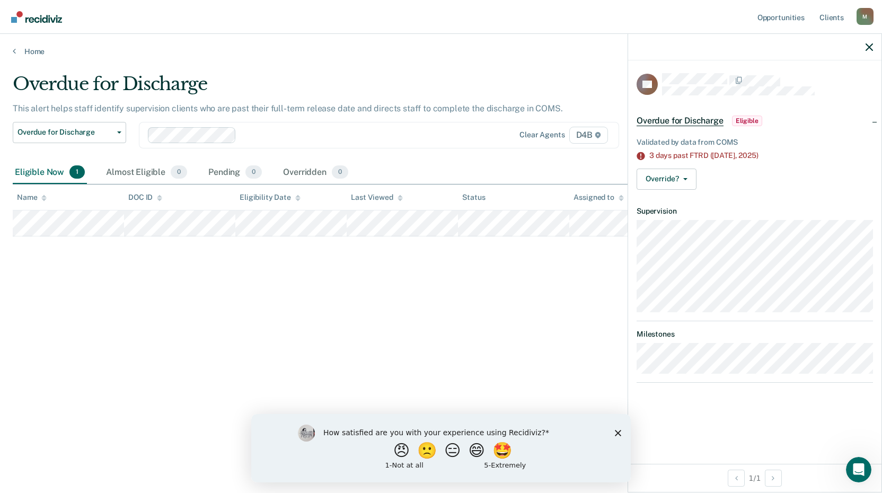
click at [553, 323] on div "Overdue for Discharge This alert helps staff identify supervision clients who a…" at bounding box center [441, 243] width 856 height 340
click at [10, 42] on div "Home" at bounding box center [441, 45] width 882 height 22
click at [12, 49] on div "Home" at bounding box center [441, 45] width 882 height 22
click at [30, 52] on link "Home" at bounding box center [441, 52] width 856 height 10
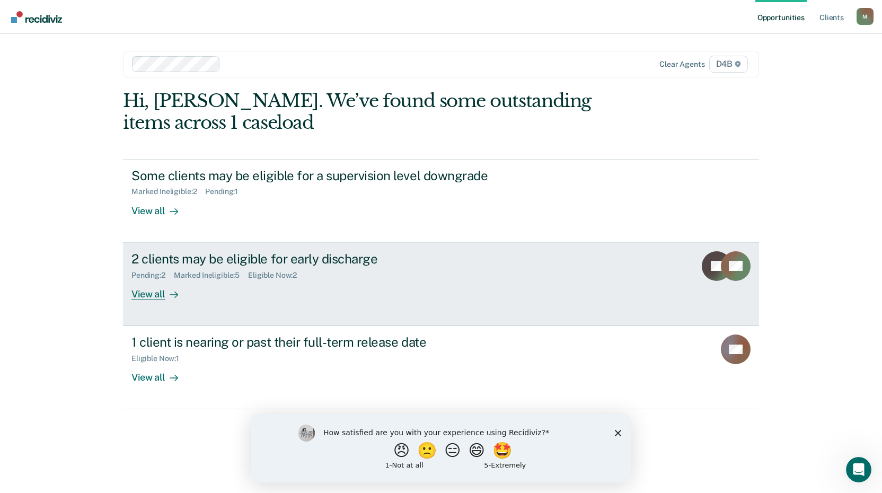
click at [282, 274] on div "Eligible Now : 2" at bounding box center [276, 275] width 57 height 9
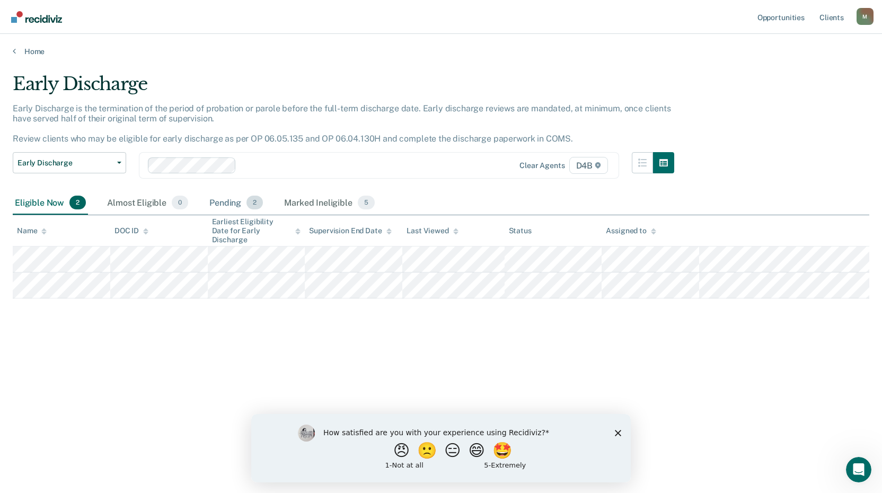
click at [254, 204] on span "2" at bounding box center [254, 203] width 16 height 14
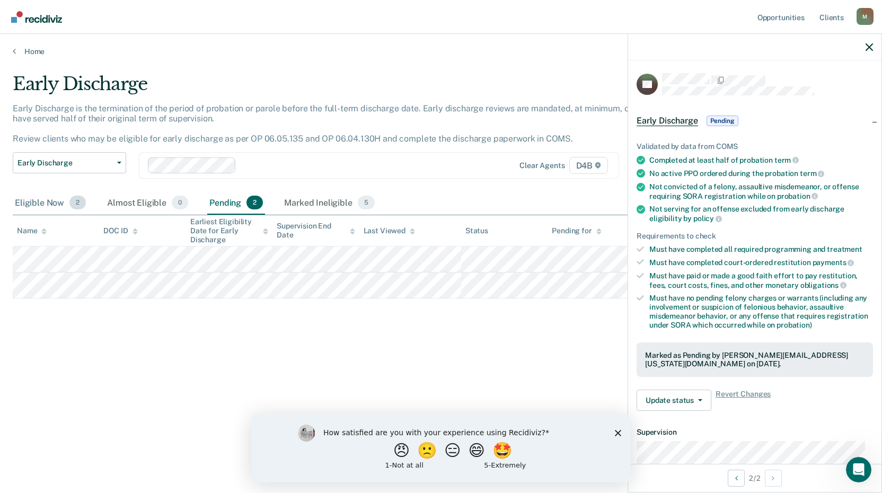
click at [56, 199] on div "Eligible Now 2" at bounding box center [50, 202] width 75 height 23
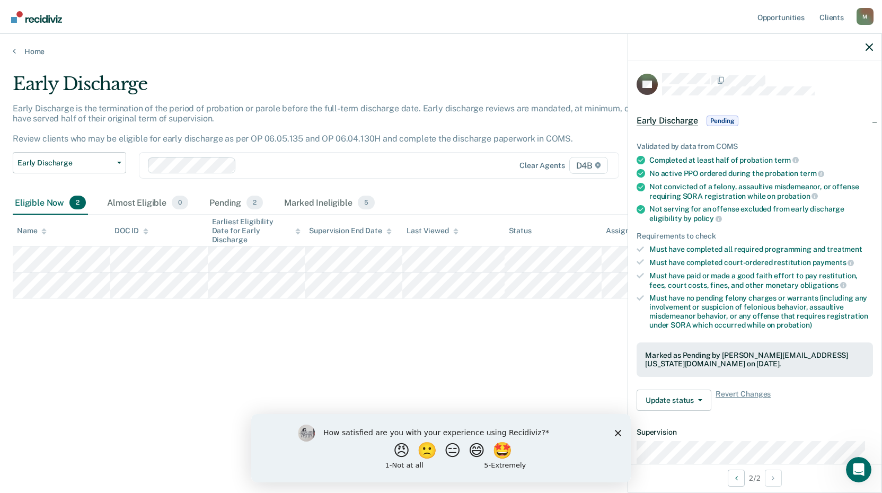
click at [56, 325] on div "Early Discharge Early Discharge is the termination of the period of probation o…" at bounding box center [441, 243] width 856 height 340
click at [217, 201] on div "Pending 2" at bounding box center [236, 202] width 58 height 23
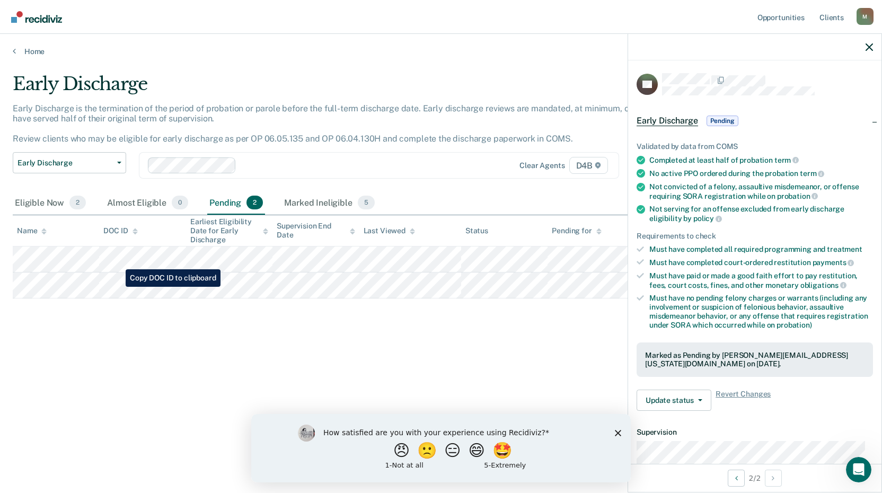
click at [117, 285] on tr at bounding box center [441, 285] width 856 height 26
click at [49, 203] on div "Eligible Now 2" at bounding box center [50, 202] width 75 height 23
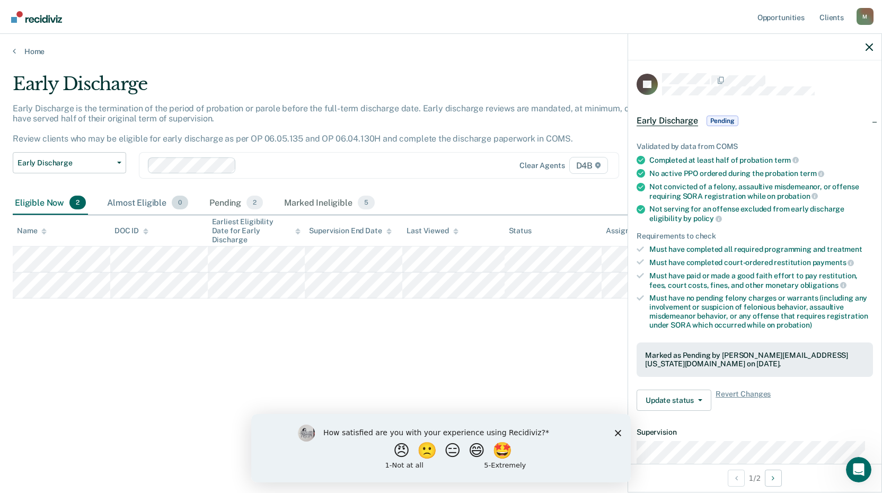
click at [134, 206] on div "Almost Eligible 0" at bounding box center [147, 202] width 85 height 23
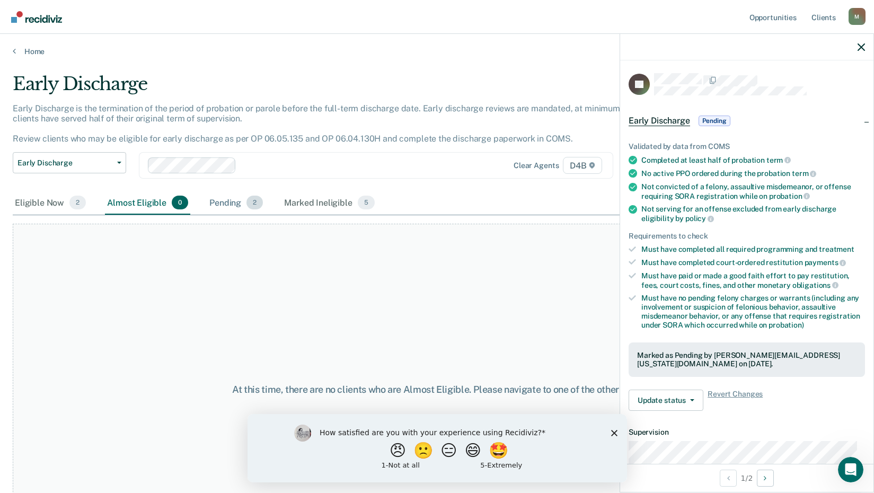
click at [236, 206] on div "Pending 2" at bounding box center [236, 202] width 58 height 23
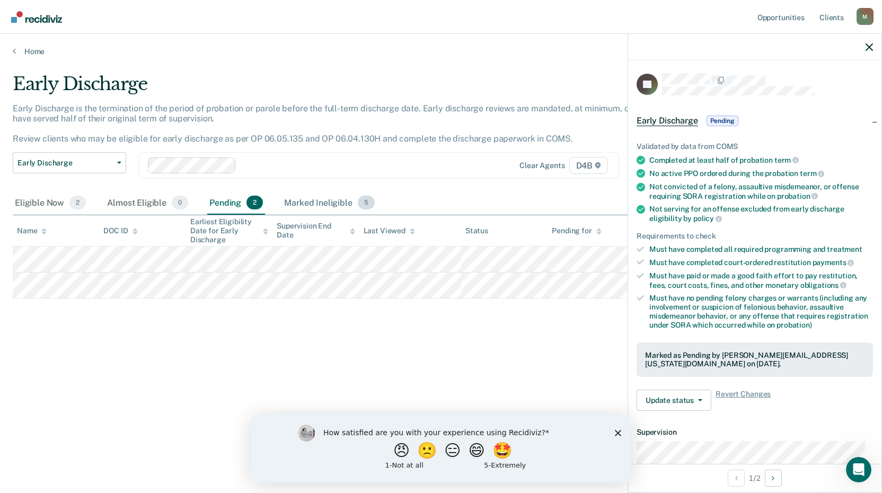
click at [314, 202] on div "Marked Ineligible 5" at bounding box center [329, 202] width 95 height 23
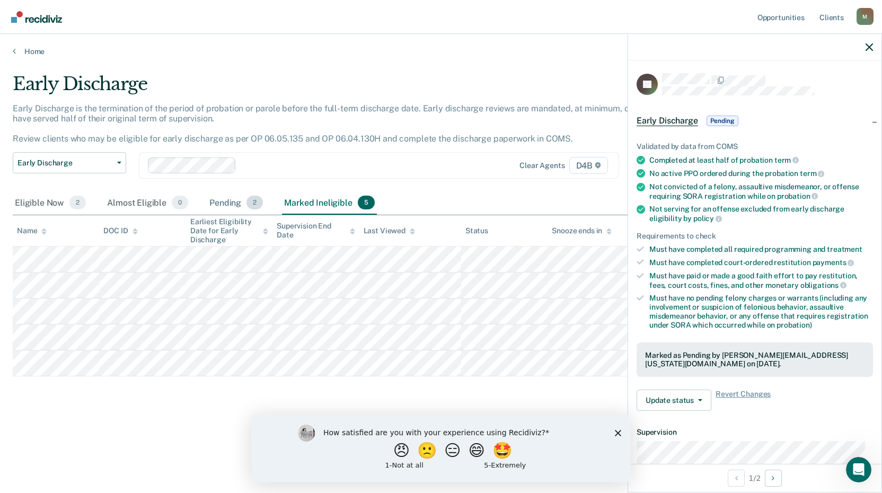
click at [214, 201] on div "Pending 2" at bounding box center [236, 202] width 58 height 23
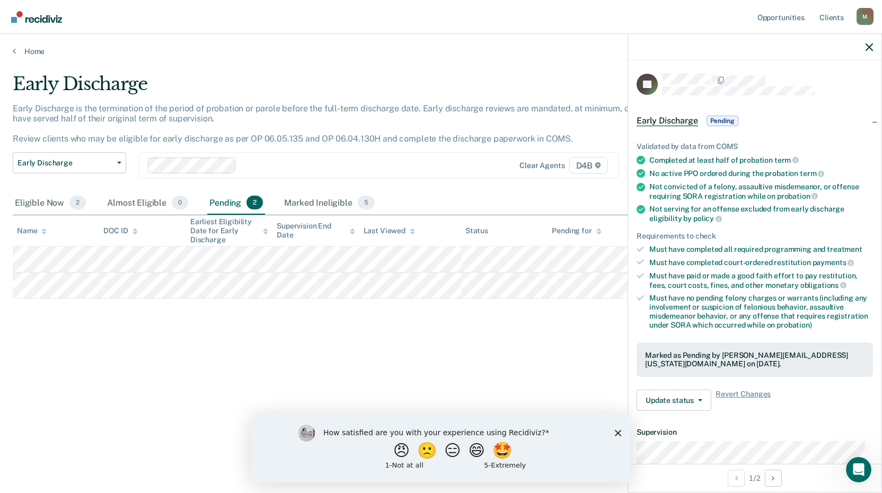
click at [280, 198] on div "Eligible Now 2 Almost Eligible 0 Pending 2 Marked Ineligible 5" at bounding box center [195, 202] width 364 height 23
click at [297, 198] on div "Marked Ineligible 5" at bounding box center [329, 202] width 95 height 23
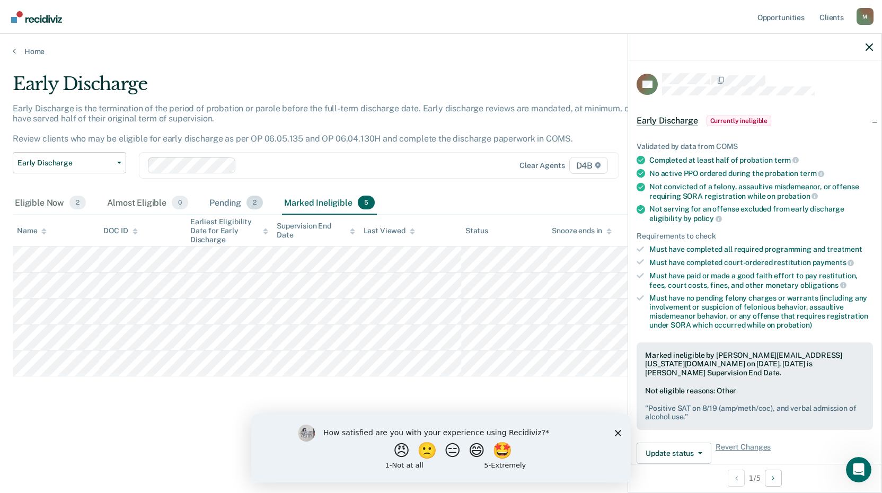
click at [231, 206] on div "Pending 2" at bounding box center [236, 202] width 58 height 23
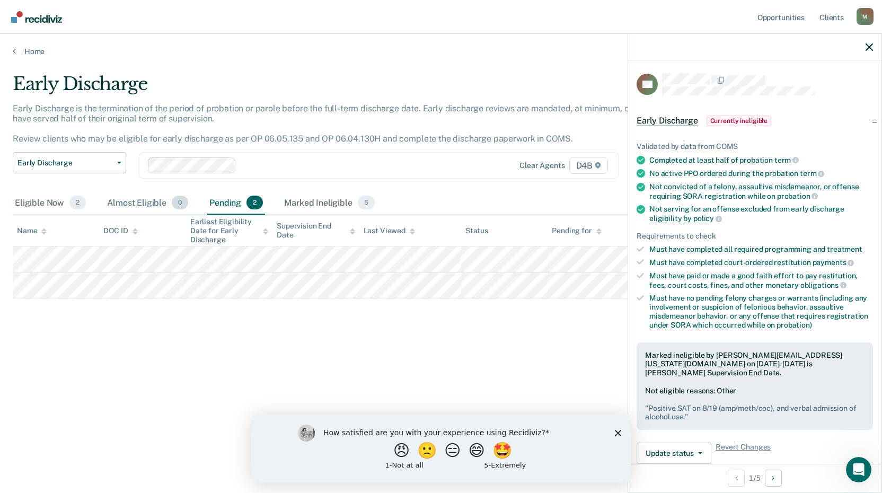
click at [148, 206] on div "Almost Eligible 0" at bounding box center [147, 202] width 85 height 23
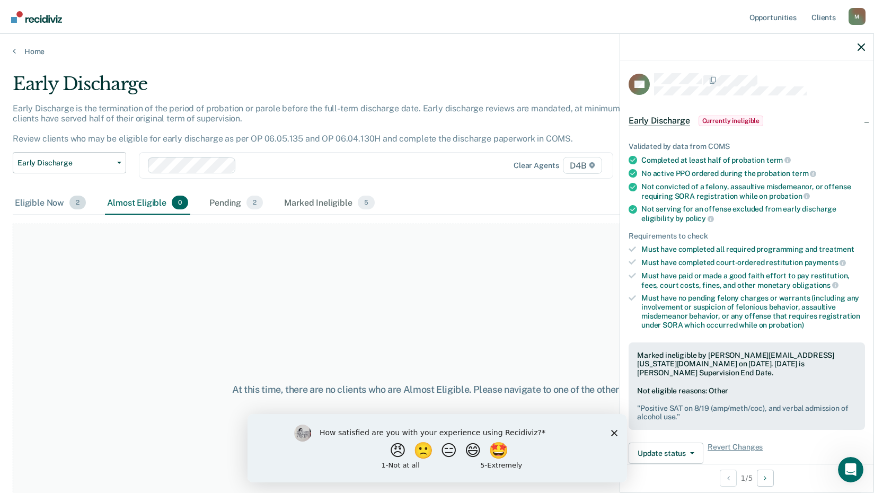
click at [41, 206] on div "Eligible Now 2" at bounding box center [50, 202] width 75 height 23
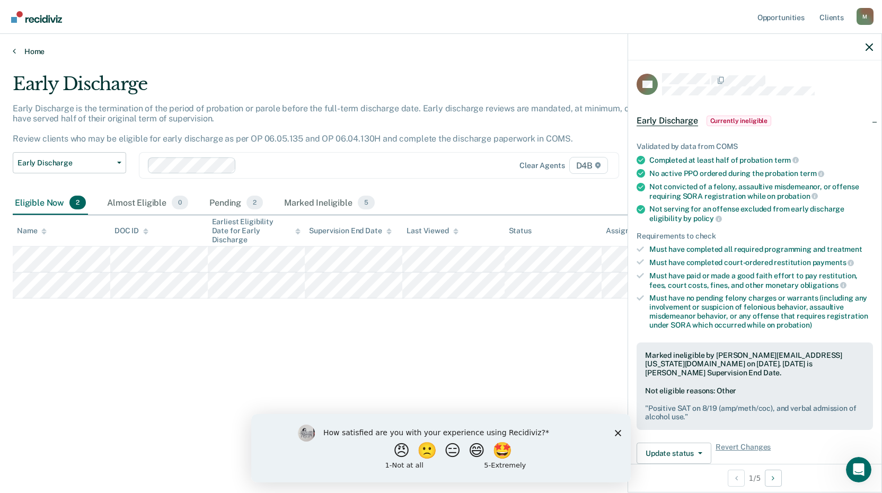
click at [27, 52] on link "Home" at bounding box center [441, 52] width 856 height 10
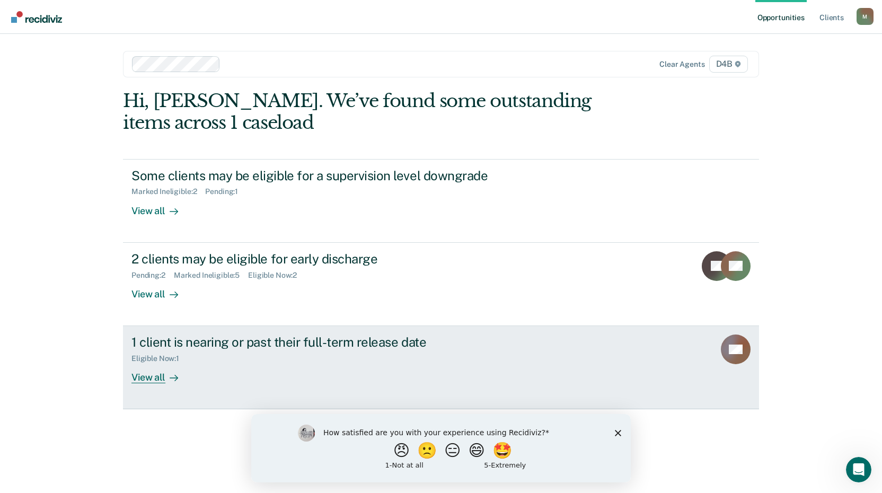
click at [358, 340] on div "1 client is nearing or past their full-term release date" at bounding box center [317, 341] width 372 height 15
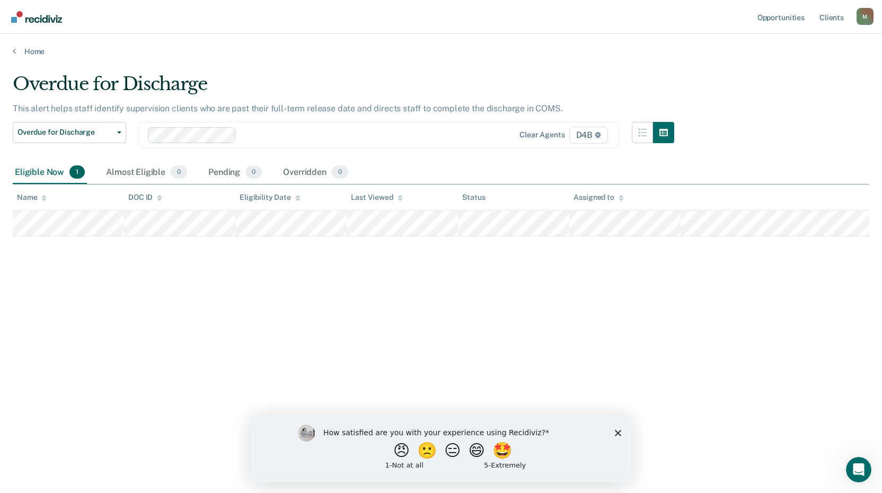
click at [94, 291] on div "Overdue for Discharge This alert helps staff identify supervision clients who a…" at bounding box center [441, 243] width 856 height 340
click at [31, 52] on link "Home" at bounding box center [441, 52] width 856 height 10
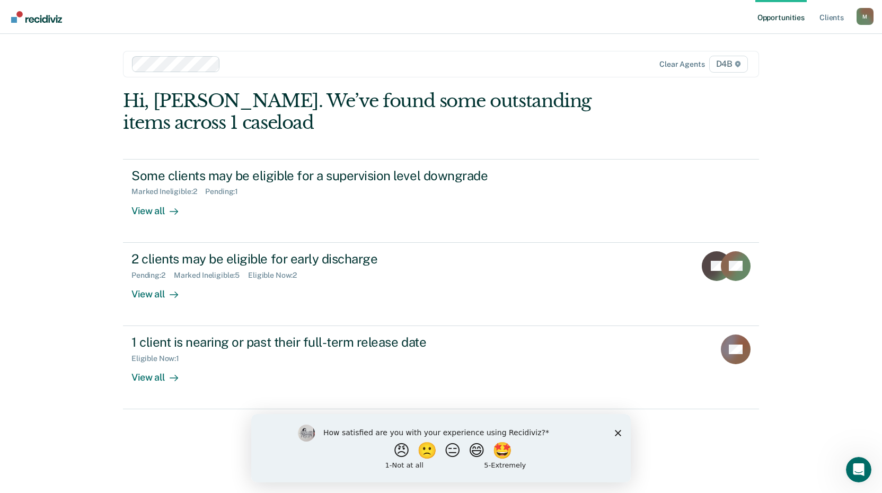
click at [66, 361] on div "Opportunities Client s [EMAIL_ADDRESS][US_STATE][DOMAIN_NAME] M Profile How it …" at bounding box center [441, 246] width 882 height 493
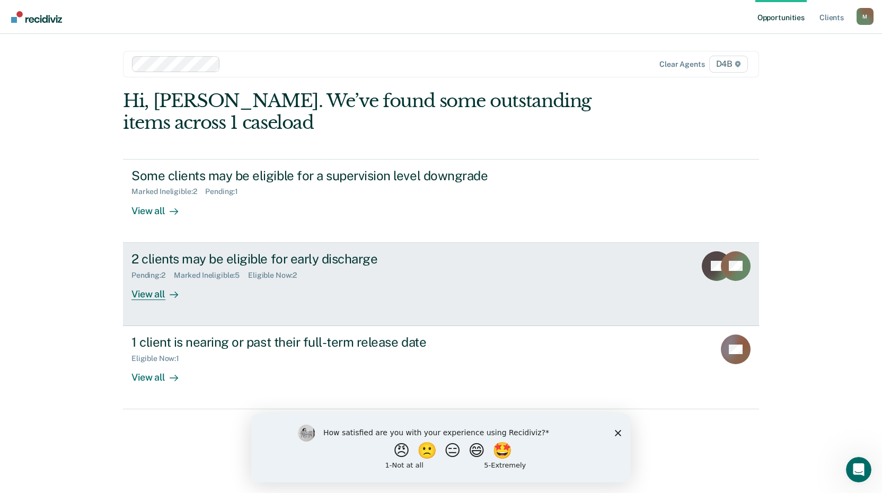
click at [194, 258] on div "2 clients may be eligible for early discharge" at bounding box center [317, 258] width 372 height 15
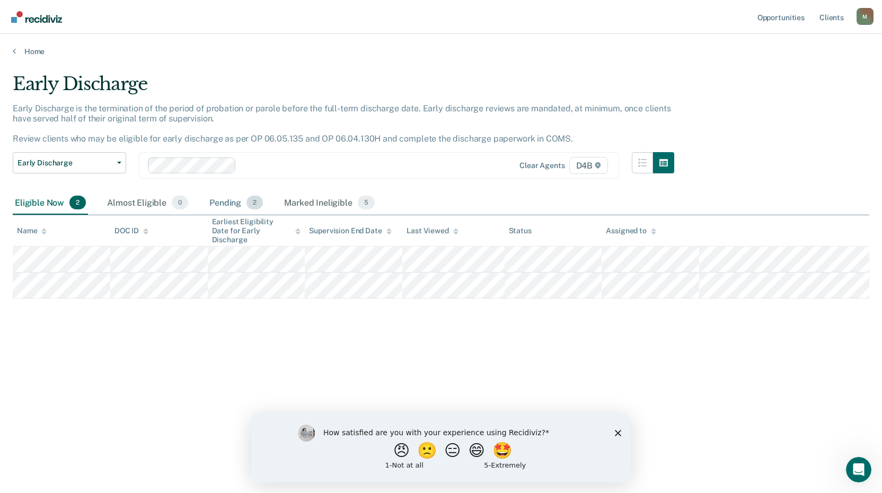
click at [253, 200] on span "2" at bounding box center [254, 203] width 16 height 14
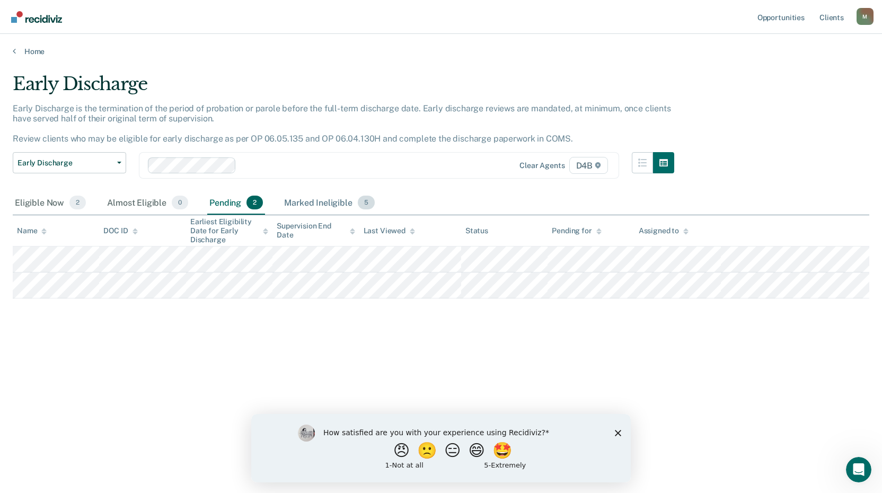
click at [327, 202] on div "Marked Ineligible 5" at bounding box center [329, 202] width 95 height 23
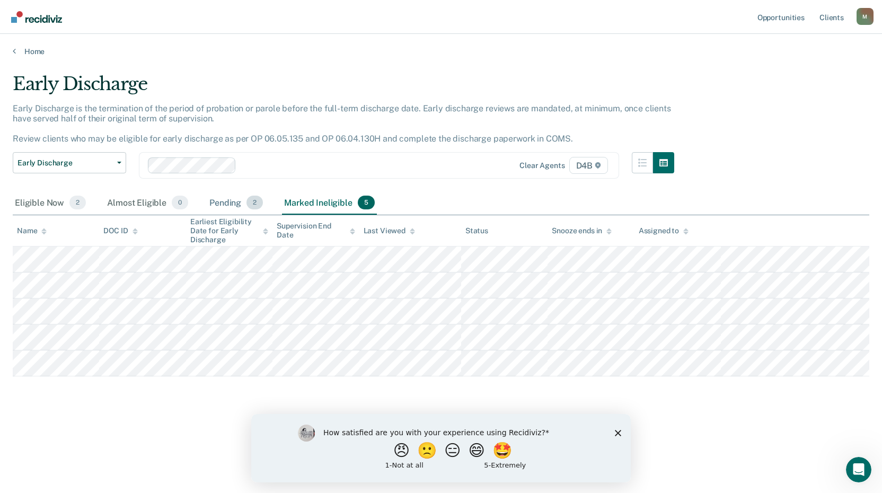
click at [237, 198] on div "Pending 2" at bounding box center [236, 202] width 58 height 23
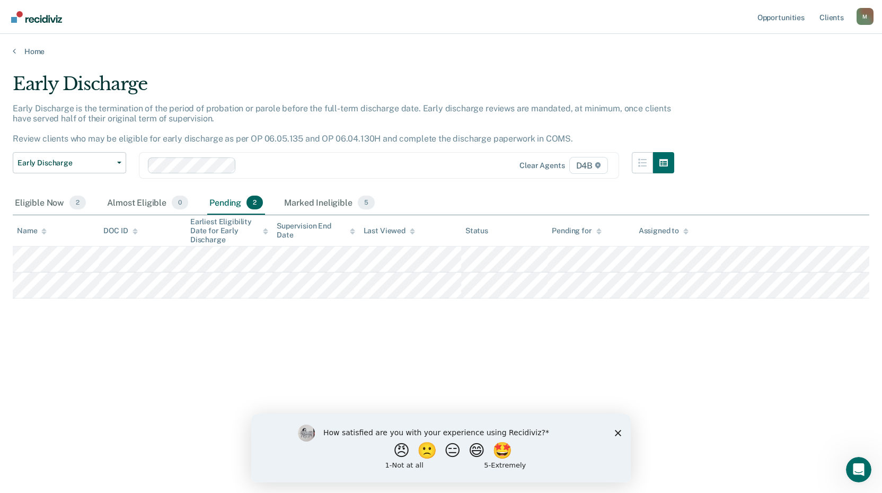
click at [59, 377] on div "Early Discharge Early Discharge is the termination of the period of probation o…" at bounding box center [441, 243] width 856 height 340
click at [31, 48] on link "Home" at bounding box center [441, 52] width 856 height 10
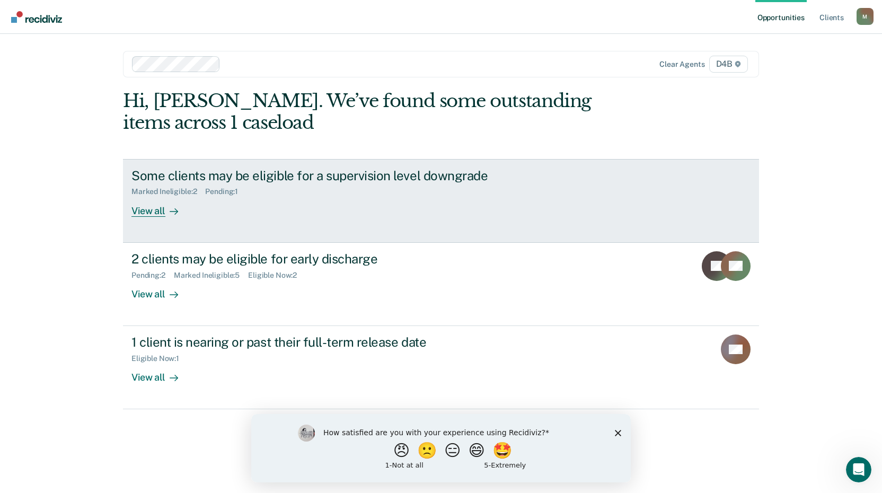
click at [307, 182] on div "Some clients may be eligible for a supervision level downgrade" at bounding box center [317, 175] width 372 height 15
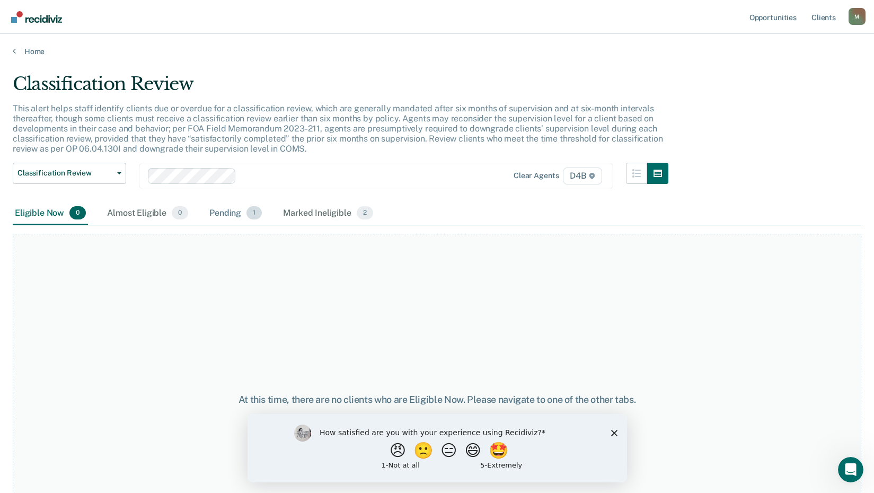
click at [229, 212] on div "Pending 1" at bounding box center [235, 213] width 57 height 23
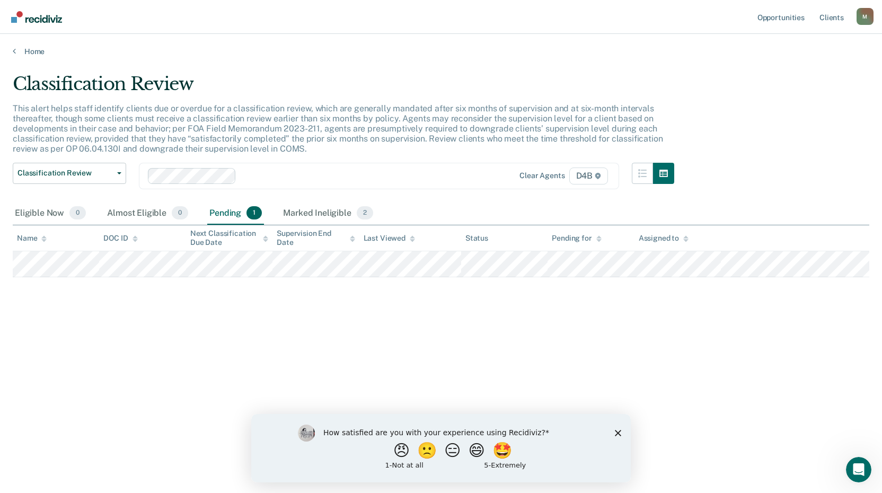
click at [176, 377] on div "Classification Review This alert helps staff identify clients due or overdue fo…" at bounding box center [441, 243] width 856 height 340
click at [28, 51] on link "Home" at bounding box center [441, 52] width 856 height 10
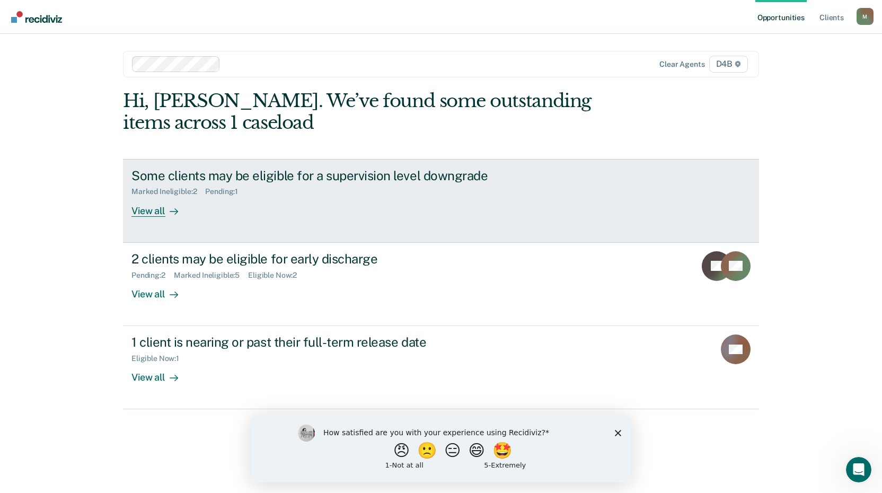
click at [160, 214] on div "View all" at bounding box center [160, 206] width 59 height 21
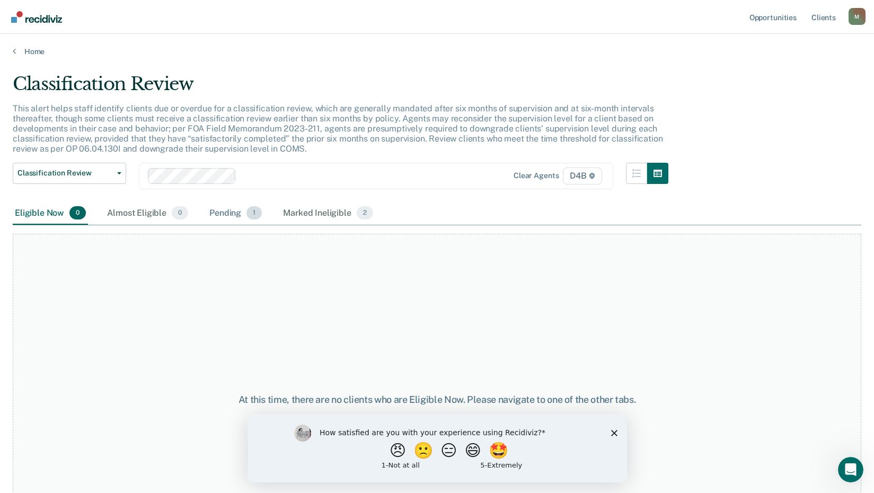
click at [228, 213] on div "Pending 1" at bounding box center [235, 213] width 57 height 23
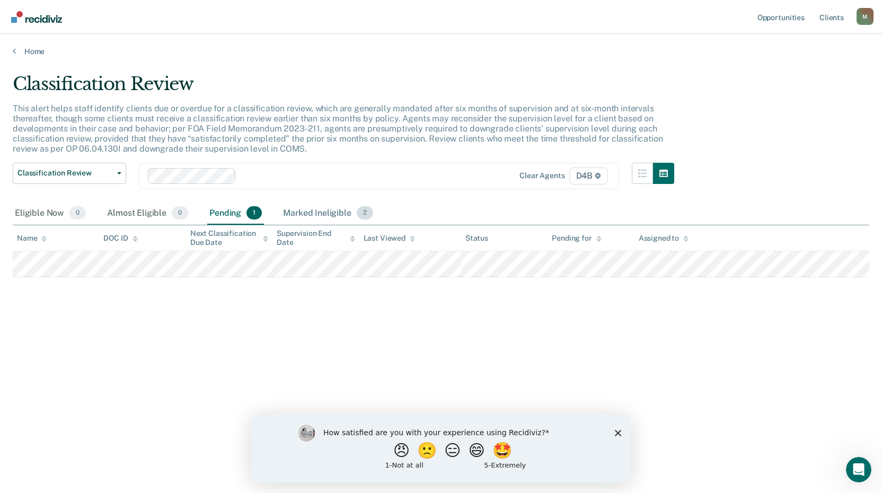
click at [309, 212] on div "Marked Ineligible 2" at bounding box center [328, 213] width 94 height 23
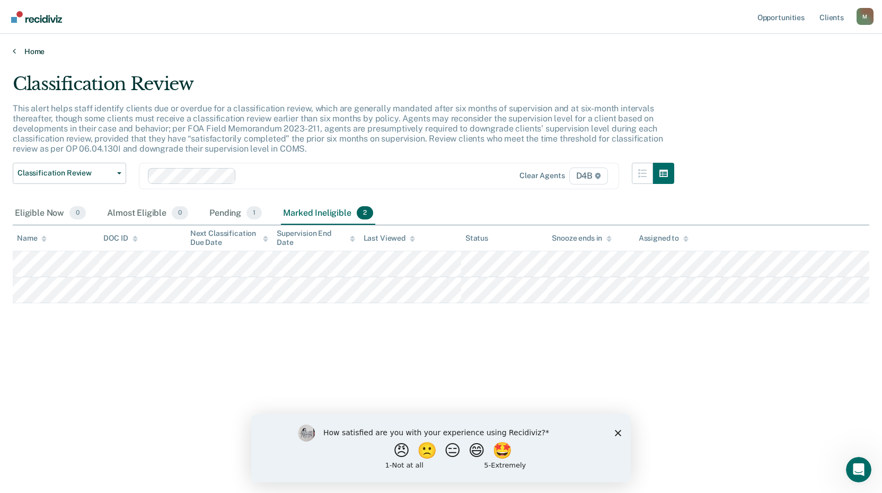
click at [23, 50] on link "Home" at bounding box center [441, 52] width 856 height 10
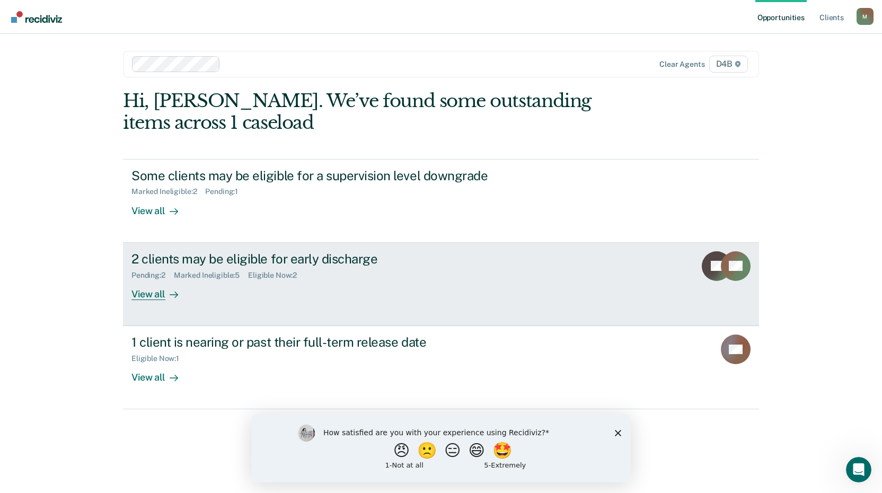
click at [208, 261] on div "2 clients may be eligible for early discharge" at bounding box center [317, 258] width 372 height 15
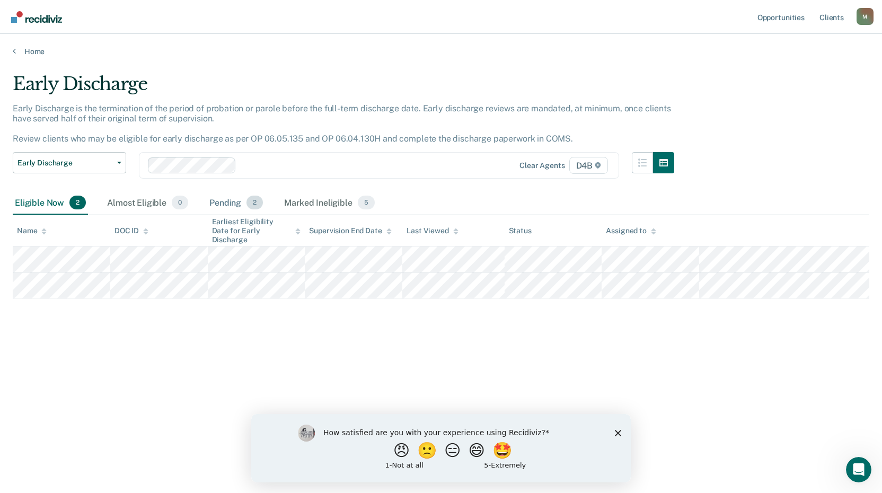
click at [223, 201] on div "Pending 2" at bounding box center [236, 202] width 58 height 23
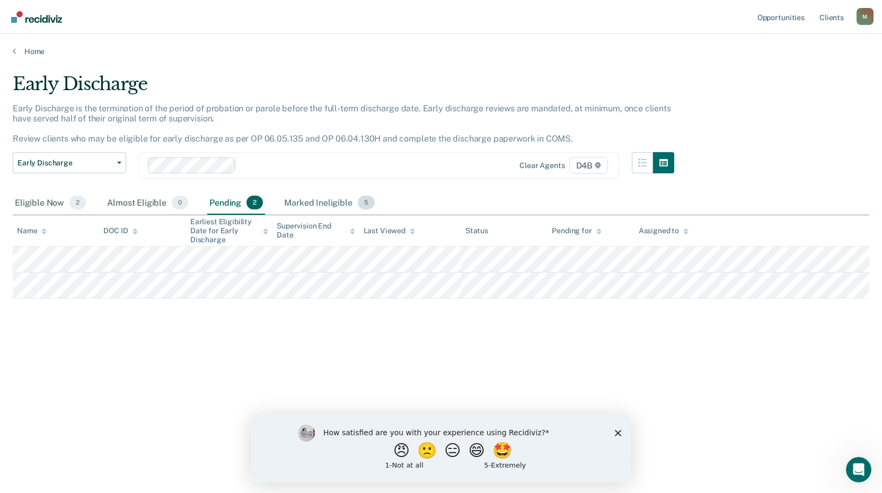
click at [321, 199] on div "Marked Ineligible 5" at bounding box center [329, 202] width 95 height 23
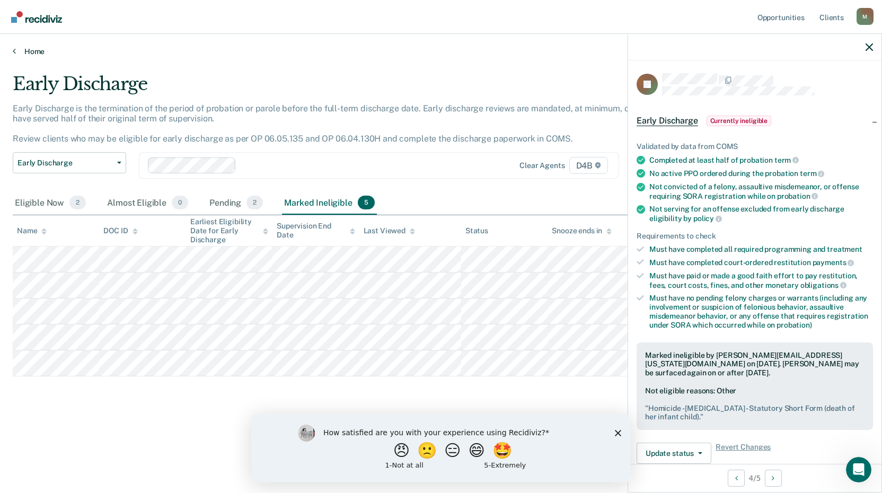
click at [31, 52] on link "Home" at bounding box center [441, 52] width 856 height 10
